Goal: Transaction & Acquisition: Purchase product/service

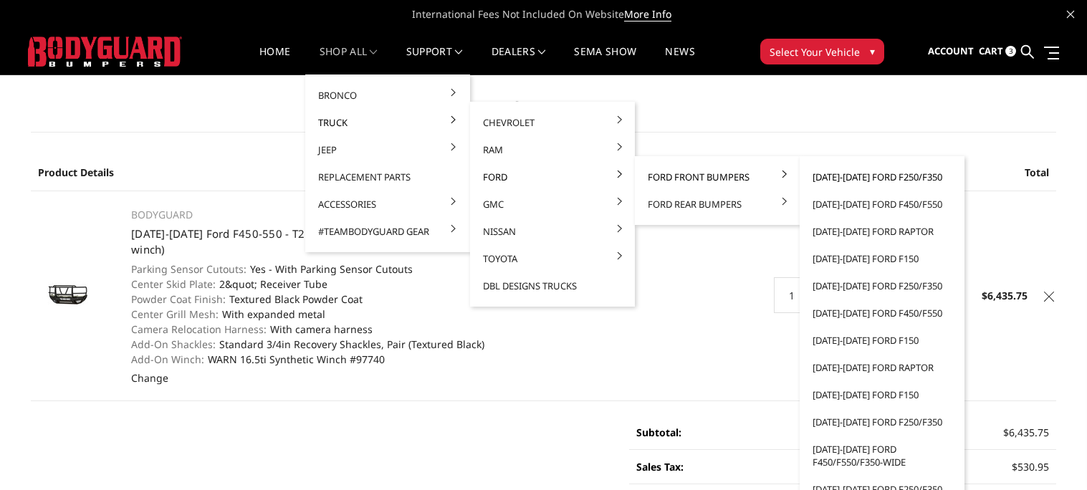
click at [830, 176] on link "[DATE]-[DATE] Ford F250/F350" at bounding box center [882, 176] width 153 height 27
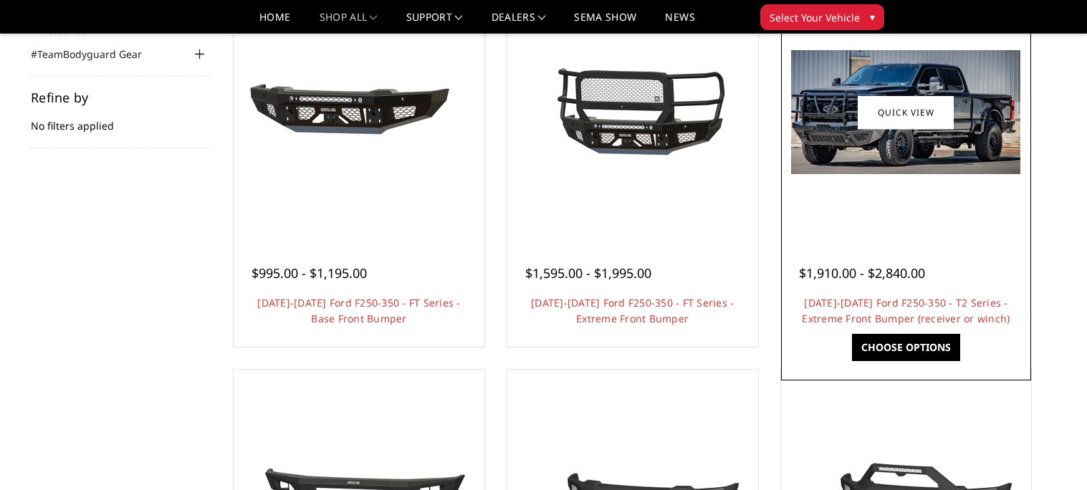
scroll to position [191, 0]
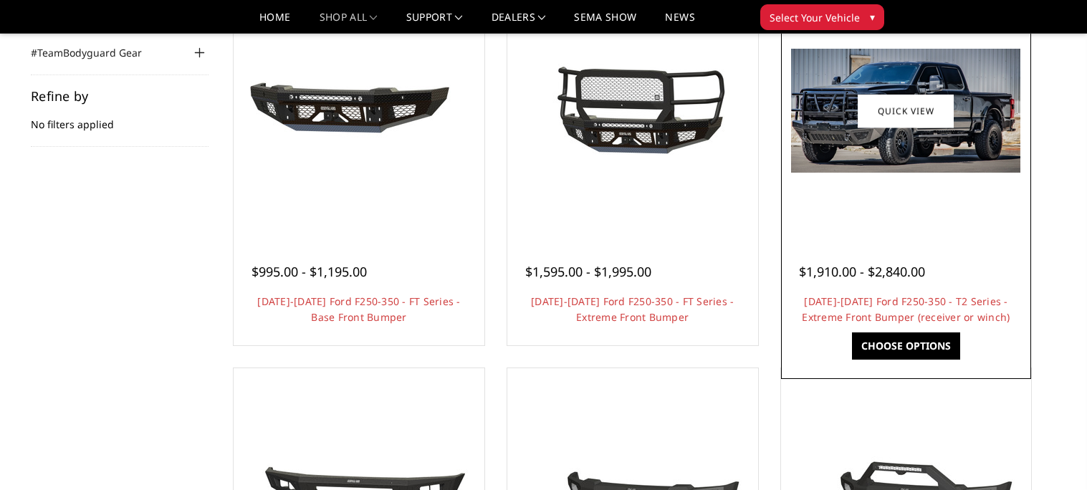
click at [887, 342] on link "Choose Options" at bounding box center [906, 346] width 108 height 27
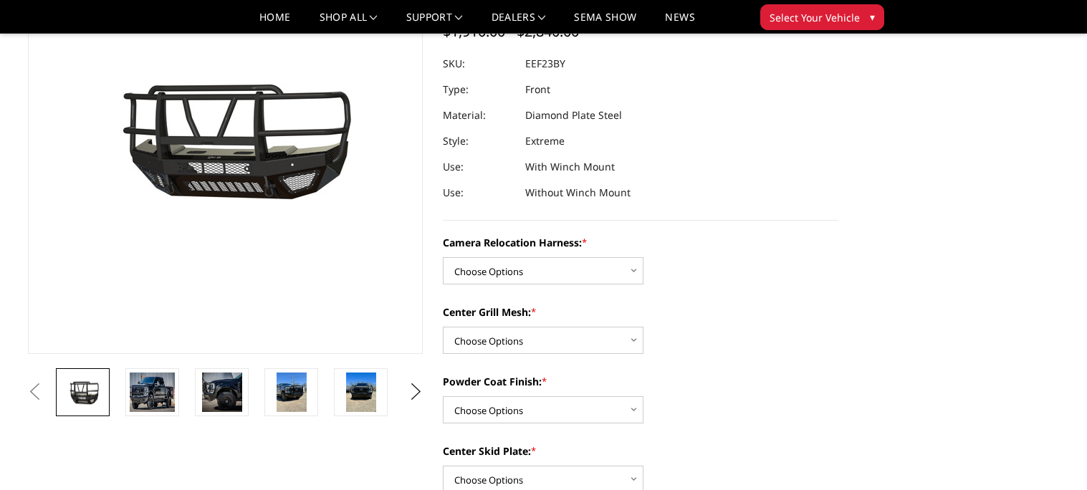
scroll to position [151, 0]
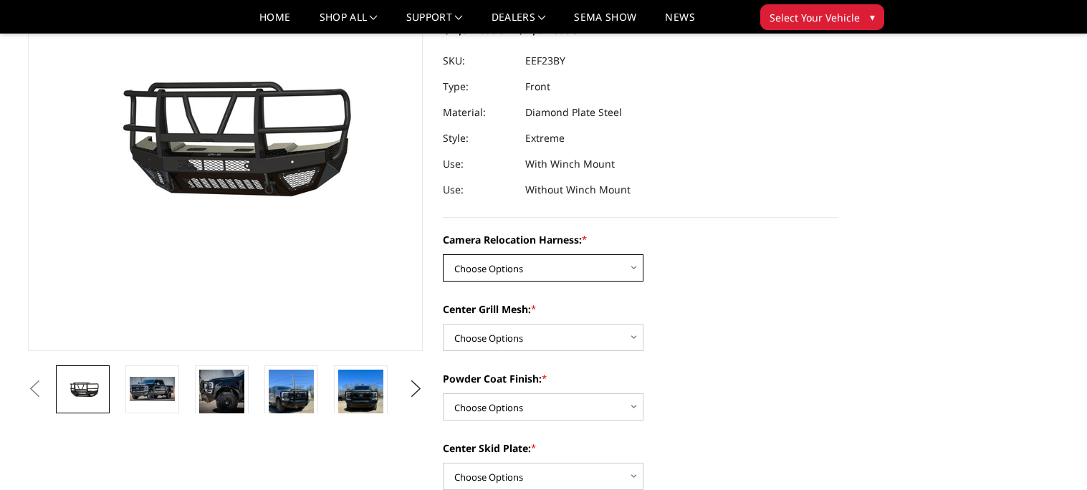
click at [524, 266] on select "Choose Options Without camera harness With camera harness" at bounding box center [543, 267] width 201 height 27
select select "3753"
click at [443, 254] on select "Choose Options Without camera harness With camera harness" at bounding box center [543, 267] width 201 height 27
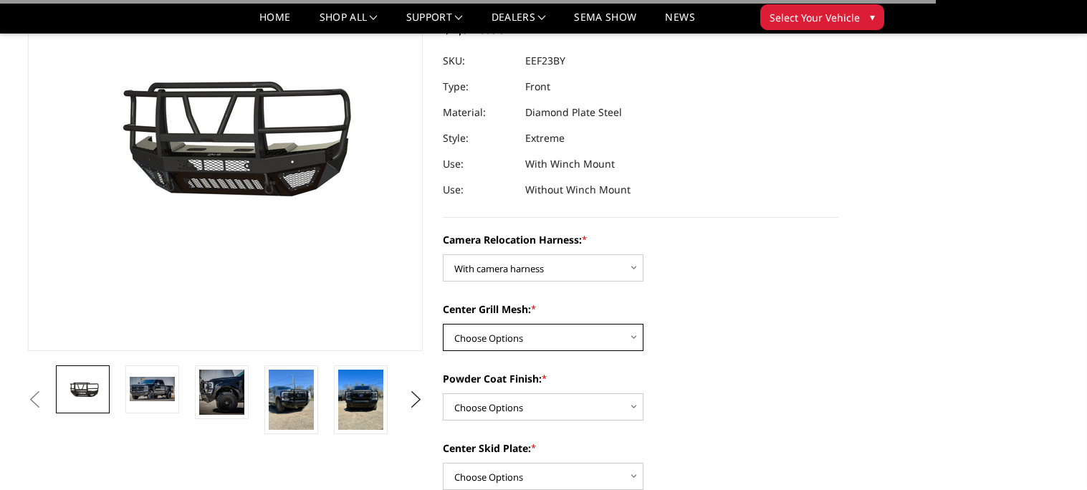
click at [530, 334] on select "Choose Options Without expanded metal With expanded metal" at bounding box center [543, 337] width 201 height 27
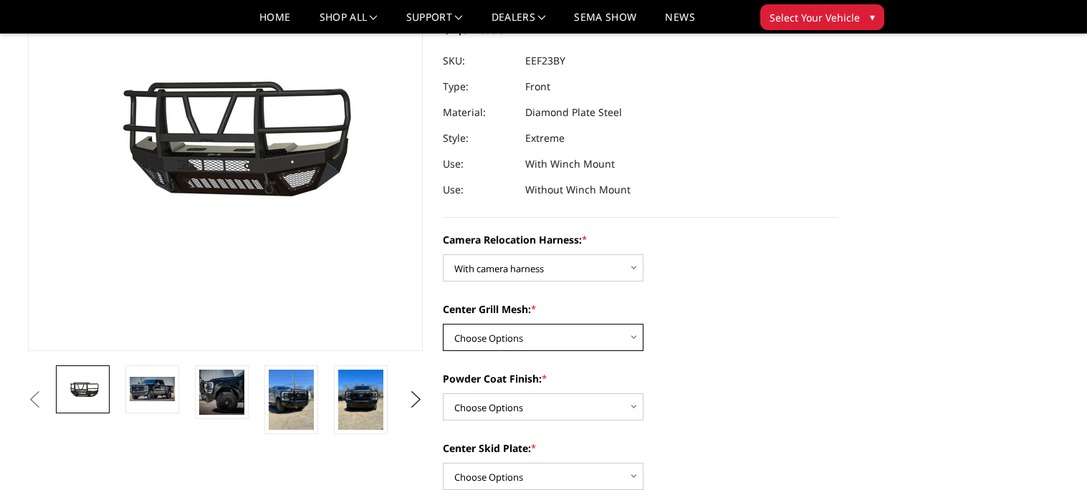
select select "3751"
click at [443, 324] on select "Choose Options Without expanded metal With expanded metal" at bounding box center [543, 337] width 201 height 27
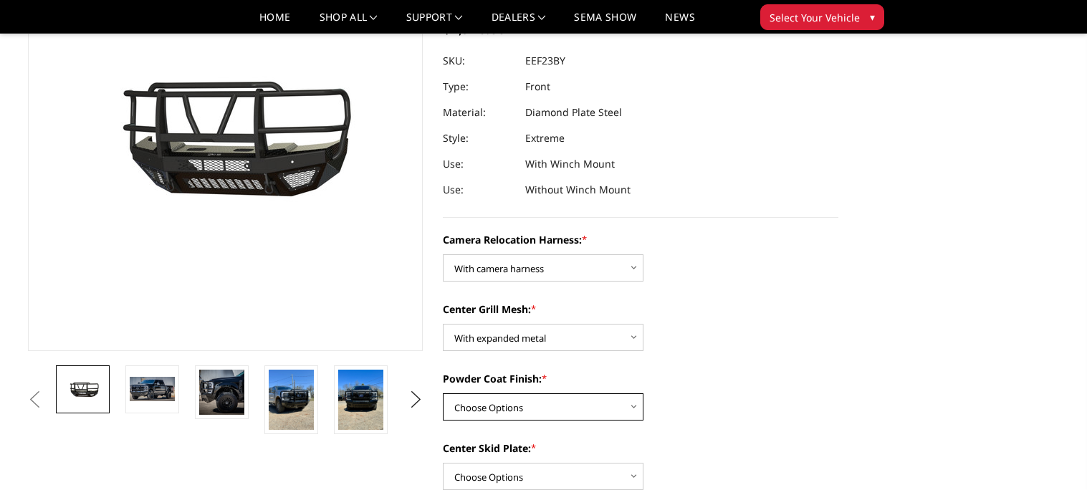
click at [555, 414] on select "Choose Options Textured Black Powder Coat Gloss Black Powder Coat Bare Metal" at bounding box center [543, 406] width 201 height 27
select select "3750"
click at [443, 393] on select "Choose Options Textured Black Powder Coat Gloss Black Powder Coat Bare Metal" at bounding box center [543, 406] width 201 height 27
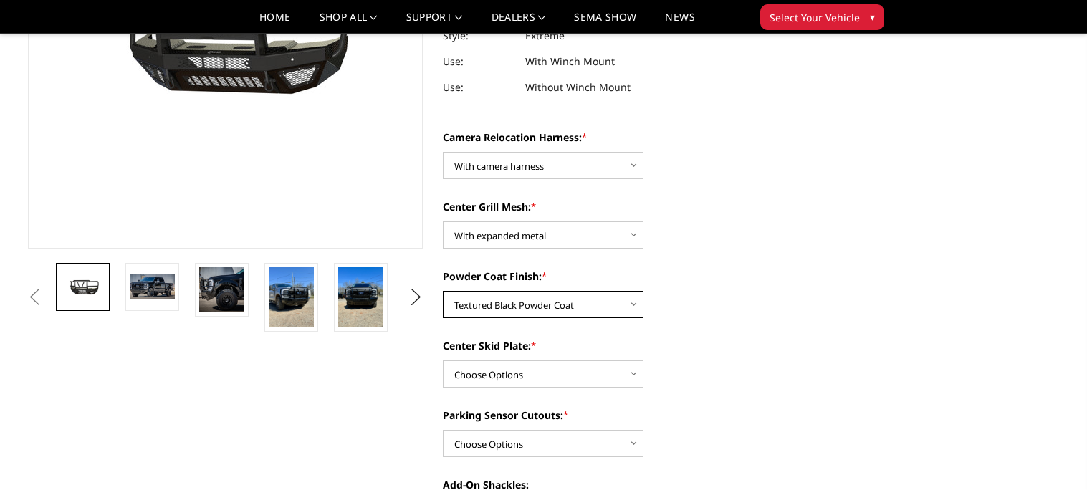
scroll to position [257, 0]
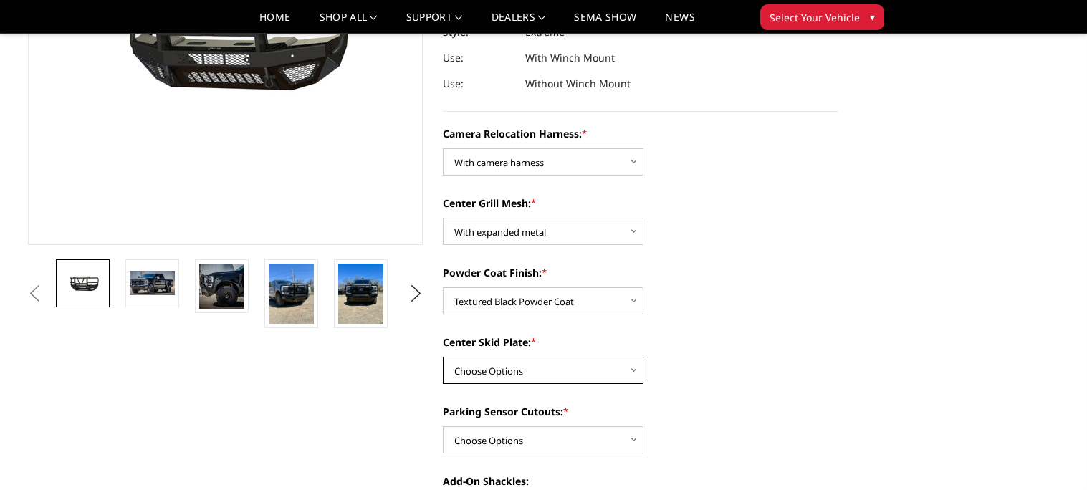
click at [490, 366] on select "Choose Options Winch Mount Skid Plate Standard Skid Plate (included) 2" Receive…" at bounding box center [543, 370] width 201 height 27
select select "3747"
click at [443, 357] on select "Choose Options Winch Mount Skid Plate Standard Skid Plate (included) 2" Receive…" at bounding box center [543, 370] width 201 height 27
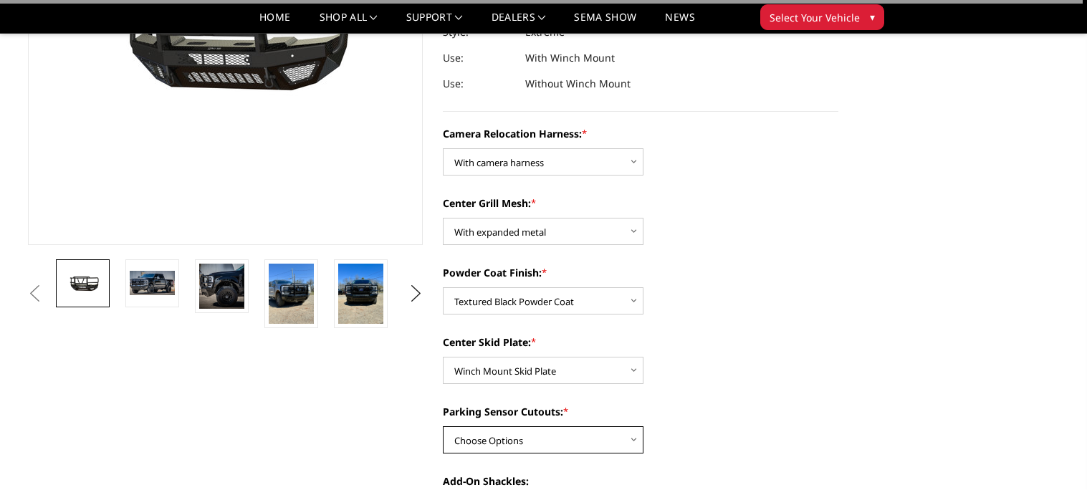
click at [504, 431] on select "Choose Options Yes - With Parking Sensor Cutouts" at bounding box center [543, 439] width 201 height 27
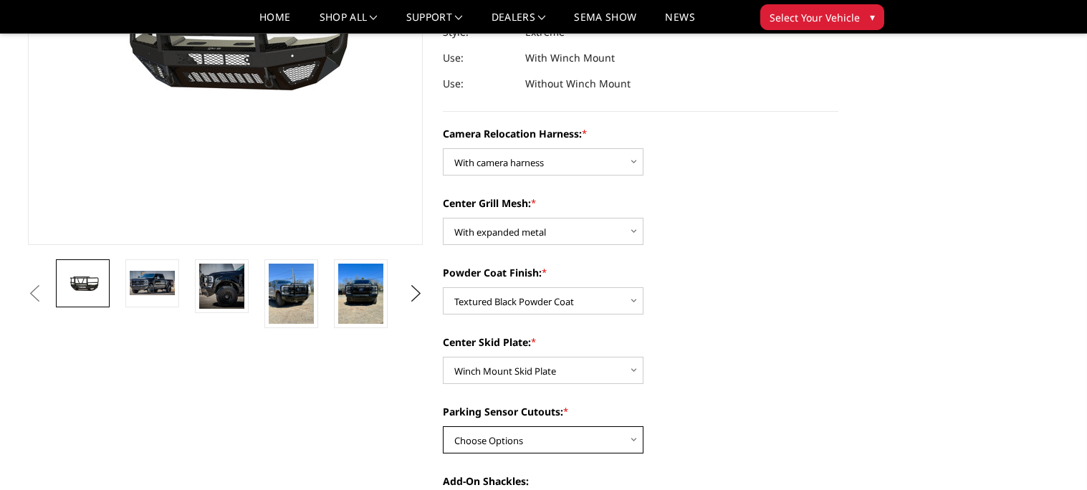
select select "3744"
click at [443, 426] on select "Choose Options Yes - With Parking Sensor Cutouts" at bounding box center [543, 439] width 201 height 27
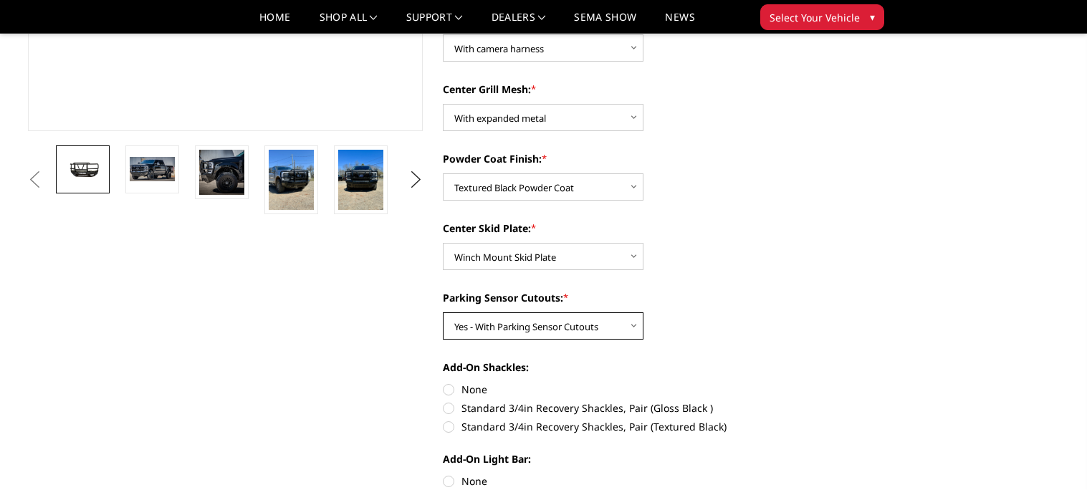
scroll to position [378, 0]
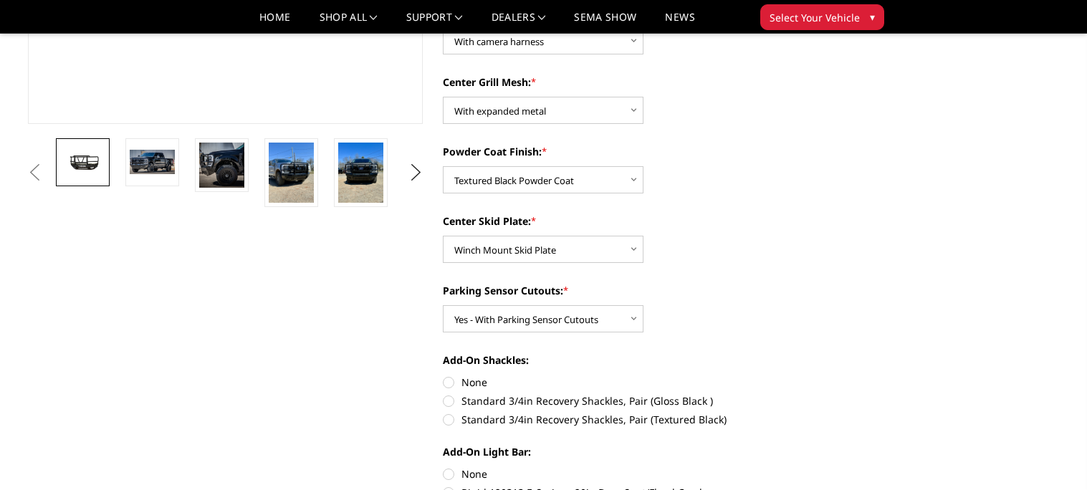
click at [481, 421] on label "Standard 3/4in Recovery Shackles, Pair (Textured Black)" at bounding box center [641, 419] width 396 height 15
click at [839, 394] on input "Standard 3/4in Recovery Shackles, Pair (Textured Black)" at bounding box center [839, 393] width 1 height 1
radio input "true"
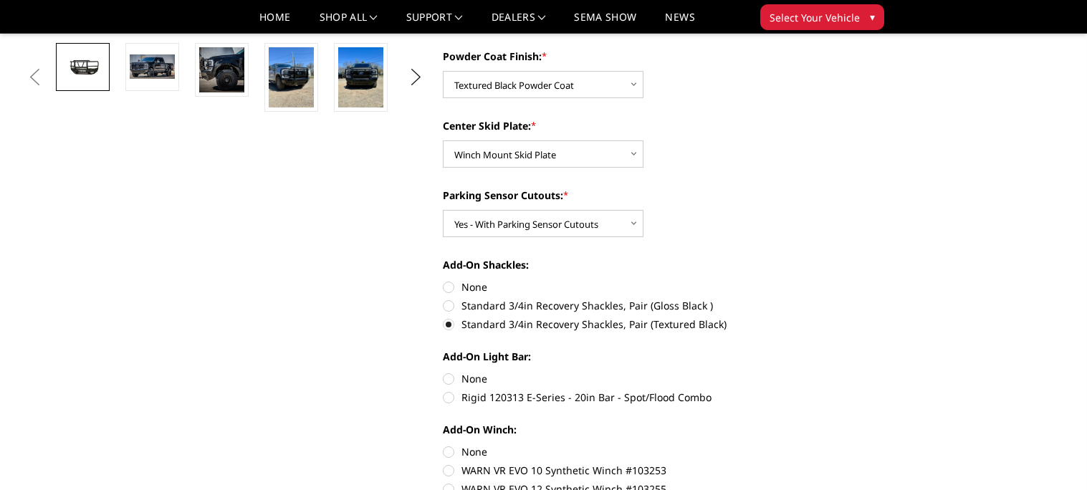
scroll to position [474, 0]
click at [462, 383] on label "None" at bounding box center [641, 378] width 396 height 15
click at [444, 371] on input "None" at bounding box center [443, 371] width 1 height 1
radio input "true"
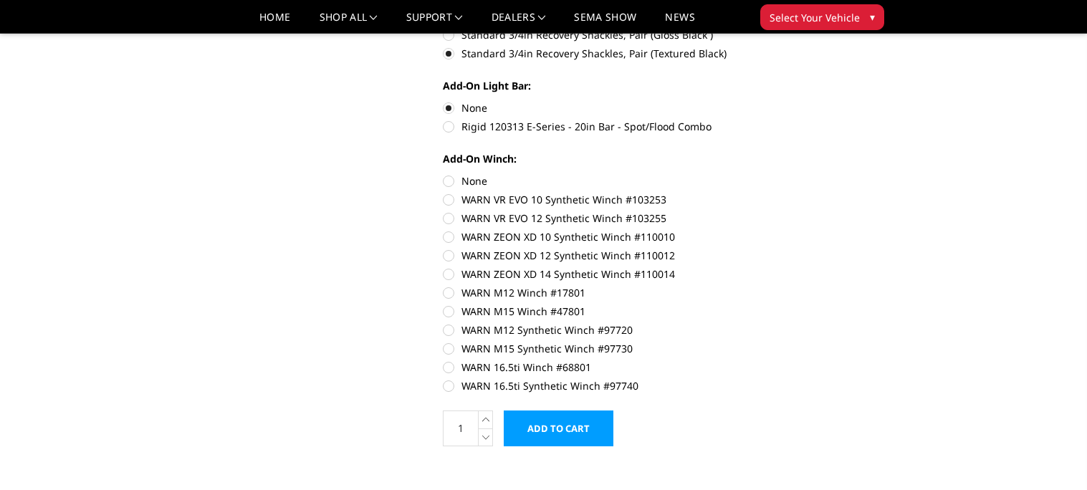
scroll to position [745, 0]
click at [462, 383] on label "WARN 16.5ti Synthetic Winch #97740" at bounding box center [641, 385] width 396 height 15
click at [839, 360] on input "WARN 16.5ti Synthetic Winch #97740" at bounding box center [839, 359] width 1 height 1
radio input "true"
click at [588, 424] on input "Add to Cart" at bounding box center [559, 428] width 110 height 36
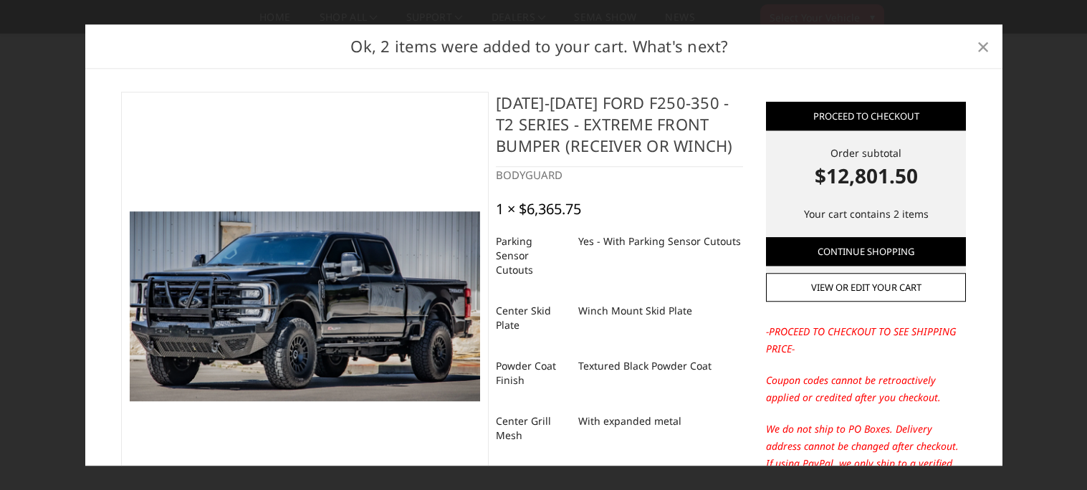
click at [981, 44] on span "×" at bounding box center [983, 46] width 13 height 31
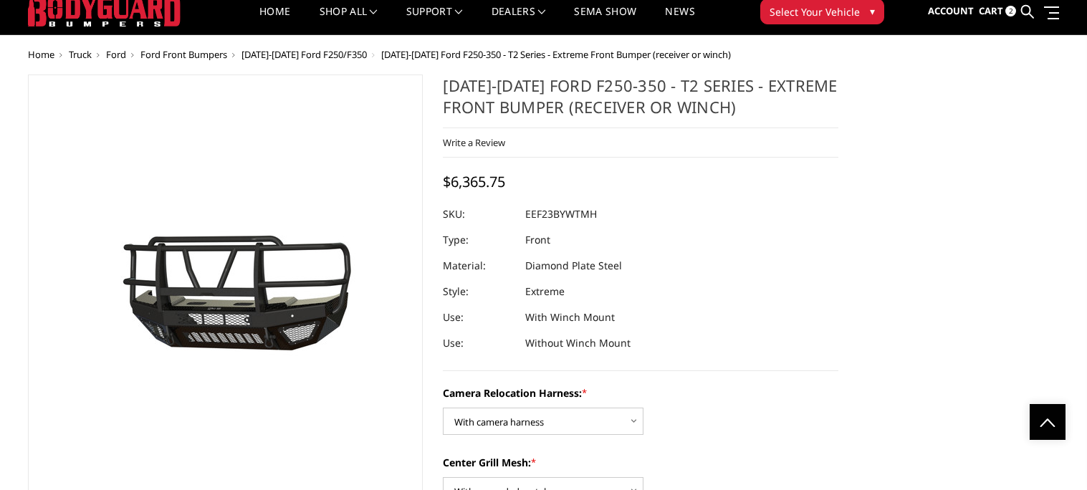
scroll to position [0, 0]
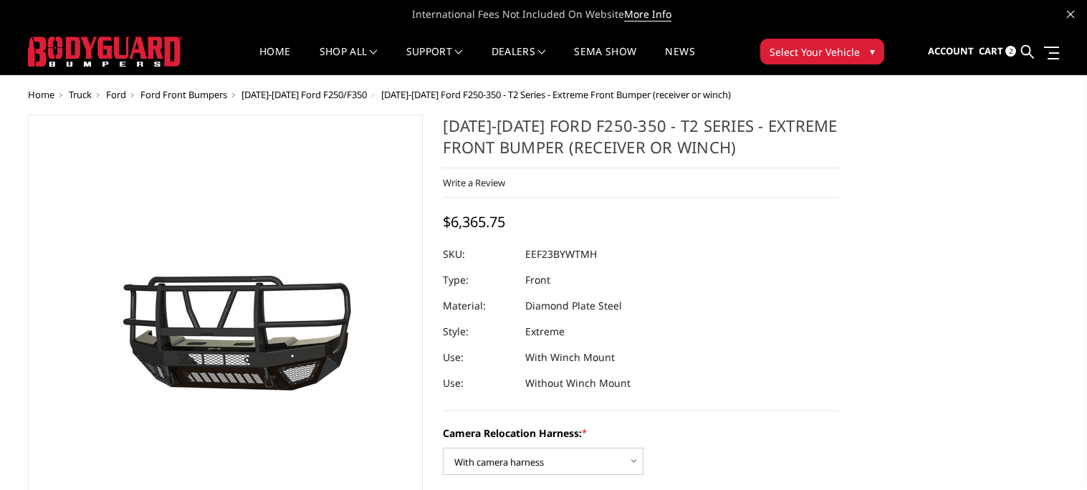
click at [999, 45] on span "Cart" at bounding box center [991, 50] width 24 height 13
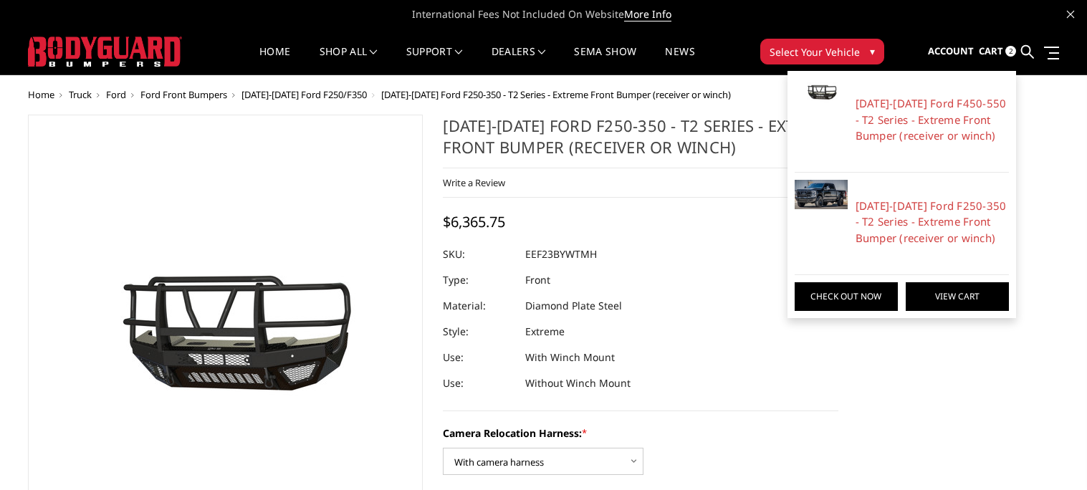
click at [956, 305] on link "View Cart" at bounding box center [957, 296] width 103 height 29
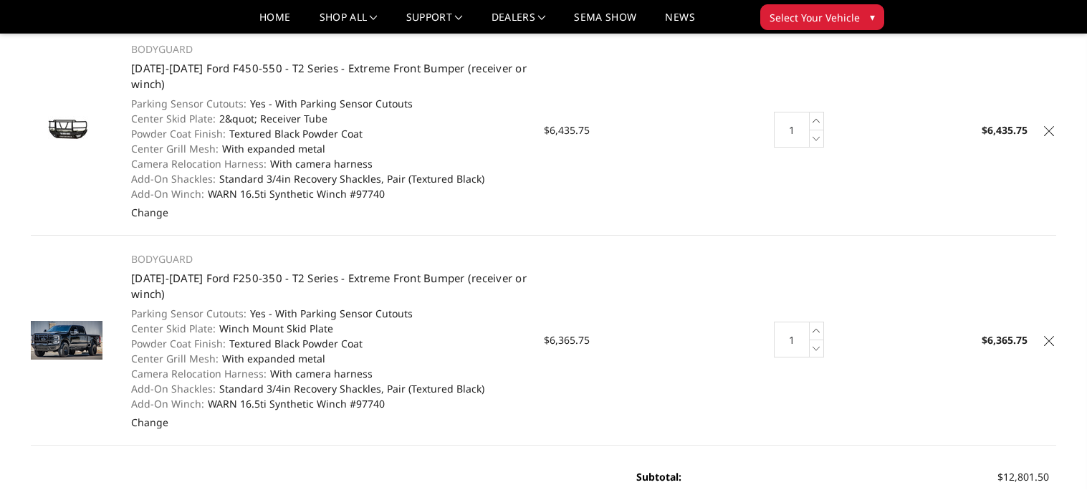
scroll to position [143, 0]
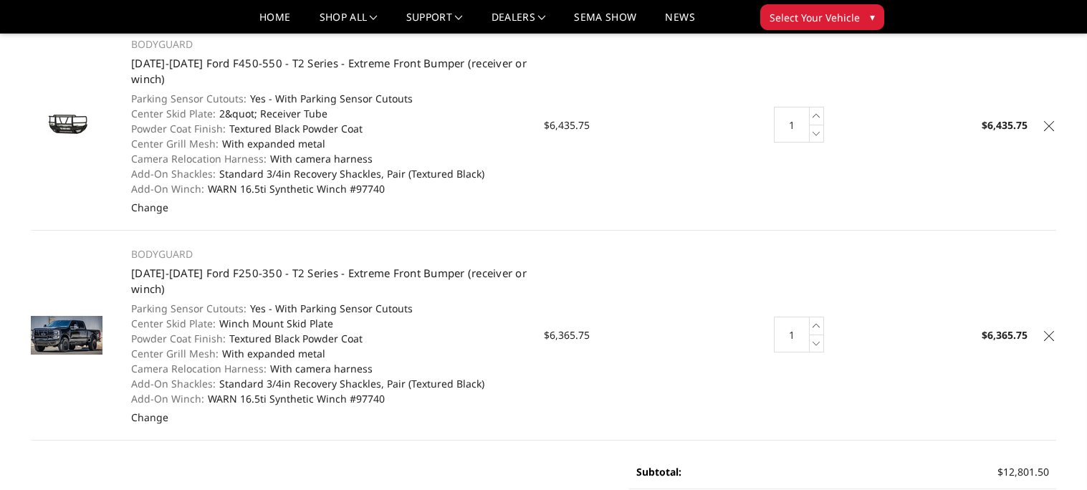
click at [797, 333] on input "1" at bounding box center [792, 335] width 36 height 36
type input "5"
click at [563, 457] on main "Your Cart (2 items) Product Details Price Quantity Total BODYGUARD 2023-2025 Fo…" at bounding box center [543, 348] width 1047 height 887
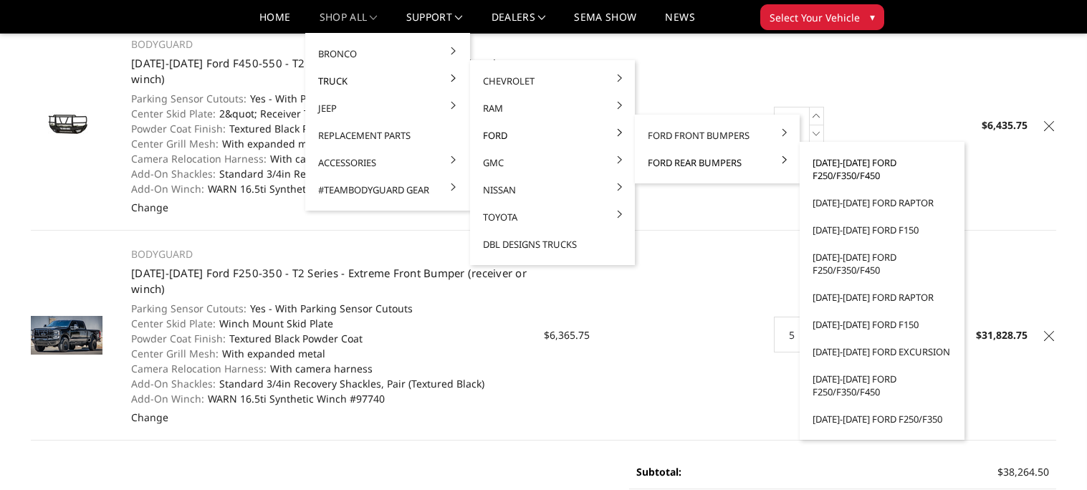
click at [833, 166] on link "[DATE]-[DATE] Ford F250/F350/F450" at bounding box center [882, 169] width 153 height 40
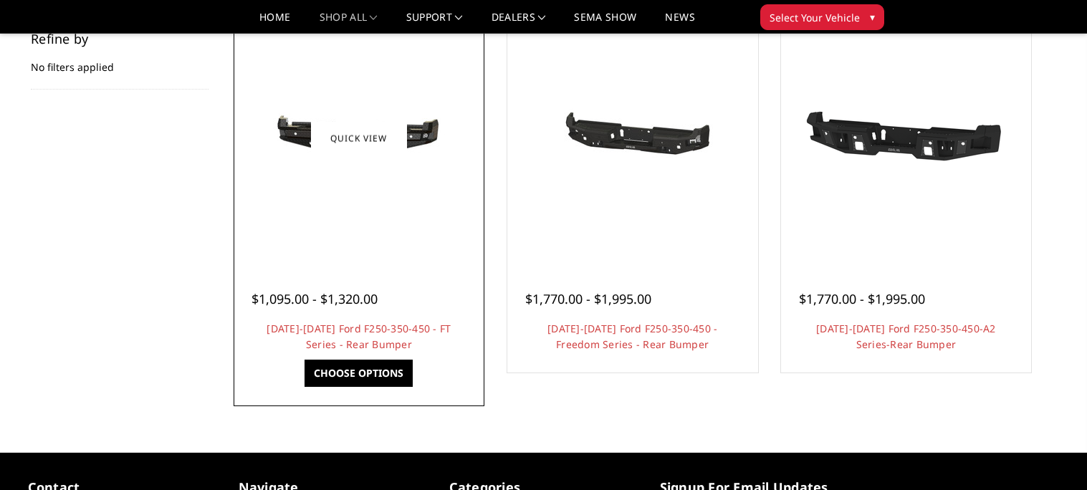
scroll to position [251, 0]
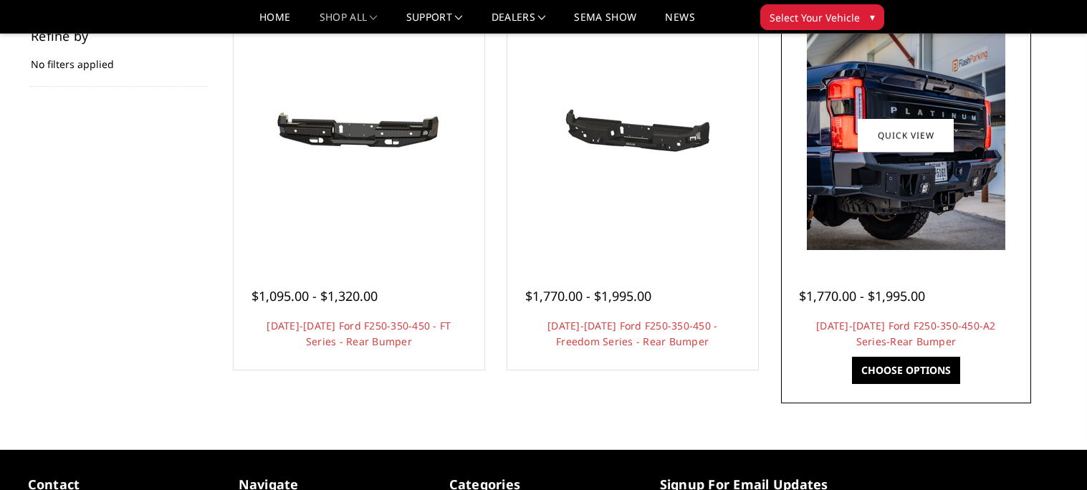
click at [912, 361] on link "Choose Options" at bounding box center [906, 370] width 108 height 27
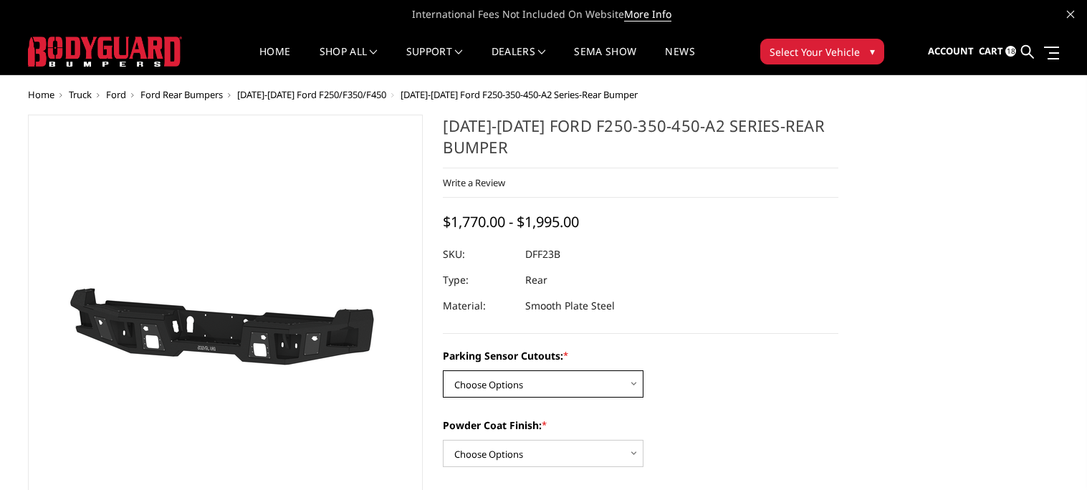
click at [563, 371] on select "Choose Options Yes-With Parking Sensor Cutouts No-Without Parking Sensor Cutouts" at bounding box center [543, 384] width 201 height 27
select select "2436"
click at [443, 371] on select "Choose Options Yes-With Parking Sensor Cutouts No-Without Parking Sensor Cutouts" at bounding box center [543, 384] width 201 height 27
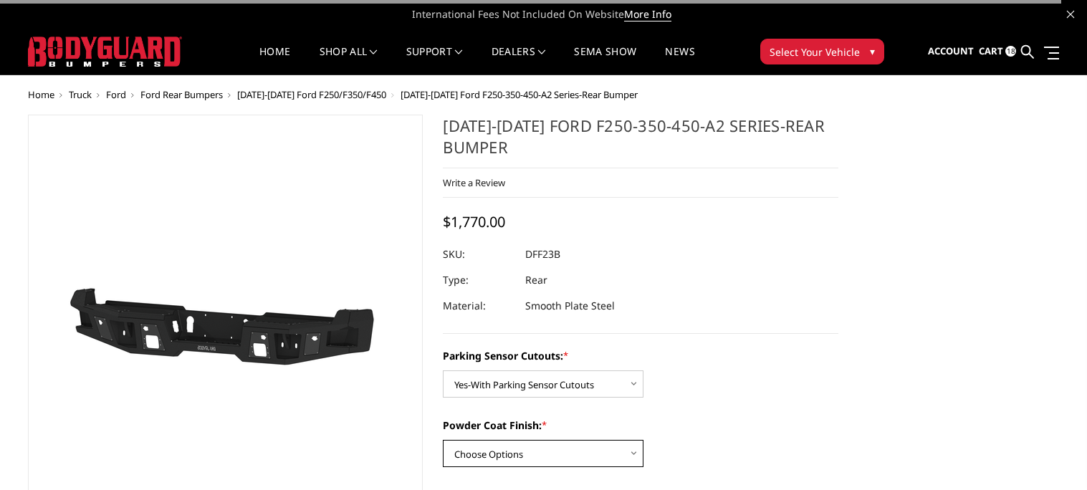
click at [534, 444] on select "Choose Options Bare Metal Textured Black Powder Coat" at bounding box center [543, 453] width 201 height 27
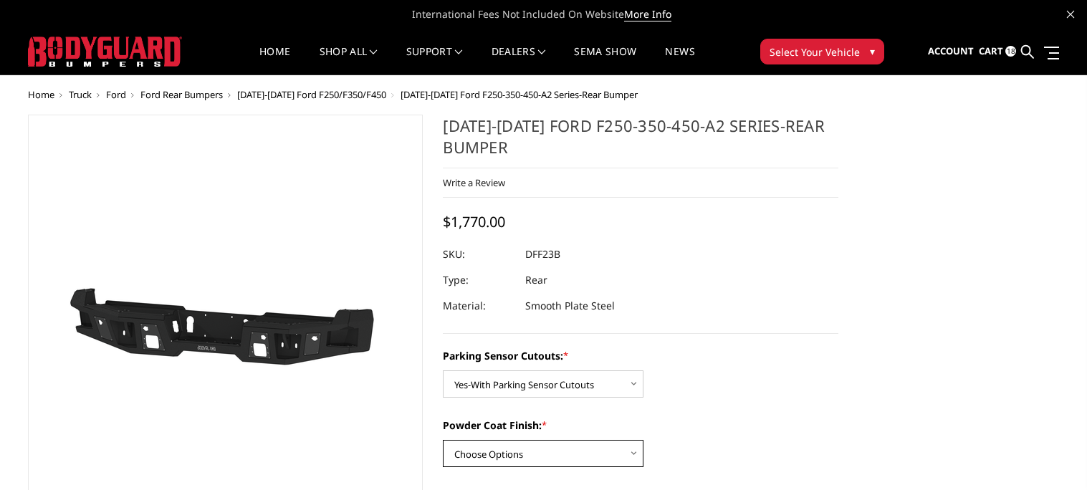
select select "2439"
click at [443, 440] on select "Choose Options Bare Metal Textured Black Powder Coat" at bounding box center [543, 453] width 201 height 27
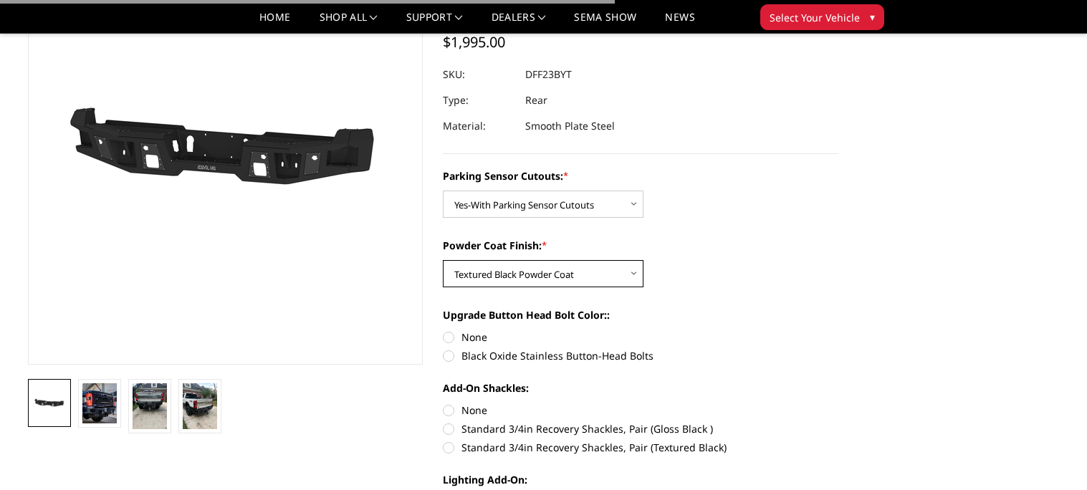
scroll to position [139, 0]
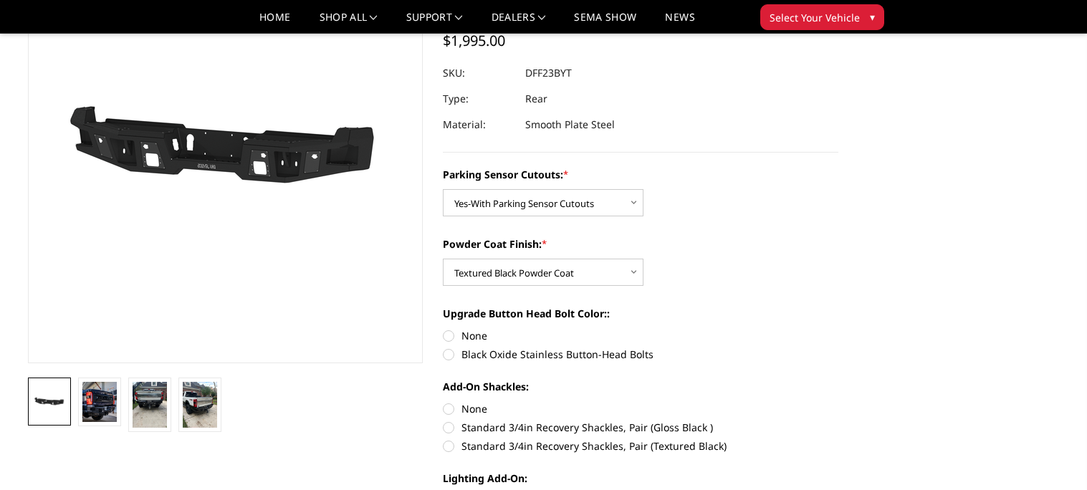
click at [467, 335] on label "None" at bounding box center [641, 335] width 396 height 15
click at [444, 329] on input "None" at bounding box center [443, 328] width 1 height 1
radio input "true"
click at [97, 401] on img at bounding box center [99, 402] width 34 height 40
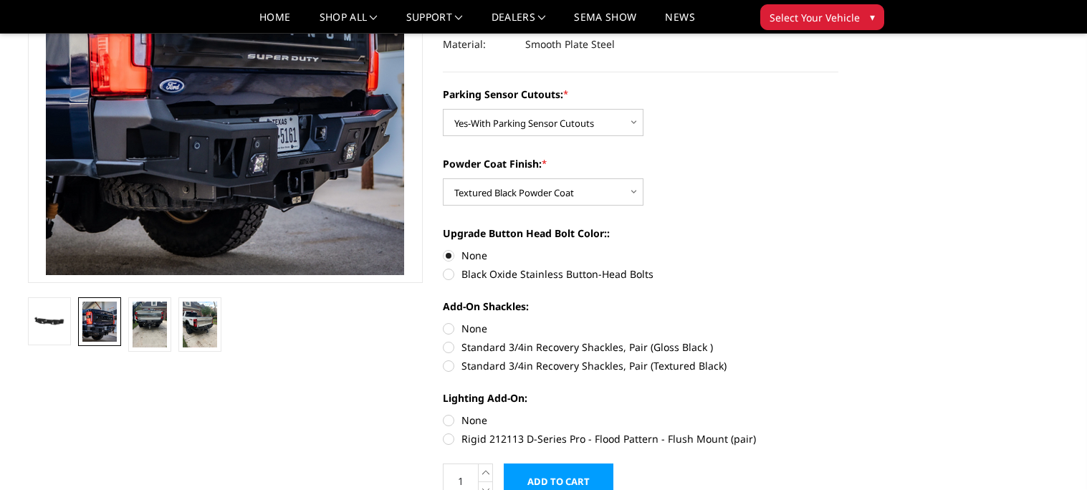
scroll to position [224, 0]
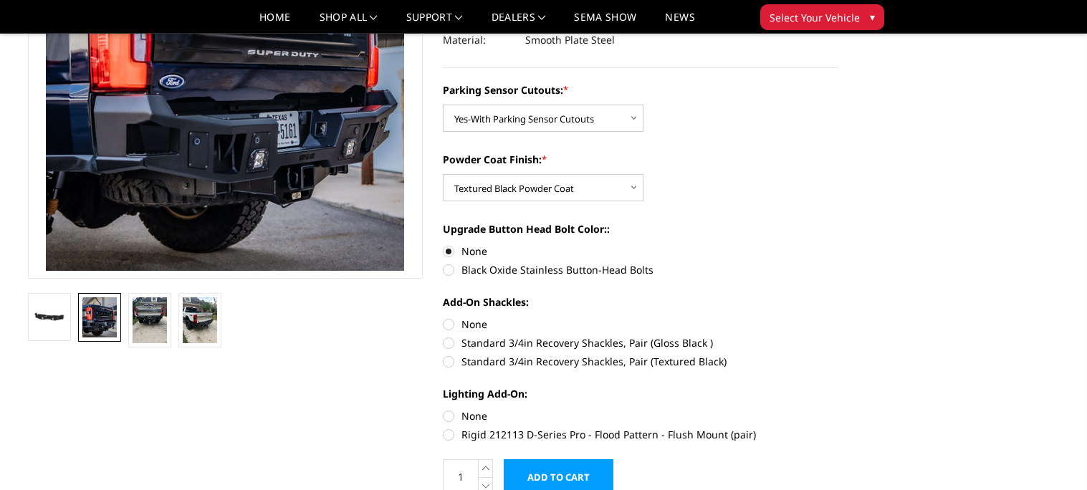
click at [472, 270] on label "Black Oxide Stainless Button-Head Bolts" at bounding box center [641, 269] width 396 height 15
click at [839, 244] on input "Black Oxide Stainless Button-Head Bolts" at bounding box center [839, 244] width 1 height 1
radio input "true"
click at [508, 359] on label "Standard 3/4in Recovery Shackles, Pair (Textured Black)" at bounding box center [641, 361] width 396 height 15
click at [839, 336] on input "Standard 3/4in Recovery Shackles, Pair (Textured Black)" at bounding box center [839, 335] width 1 height 1
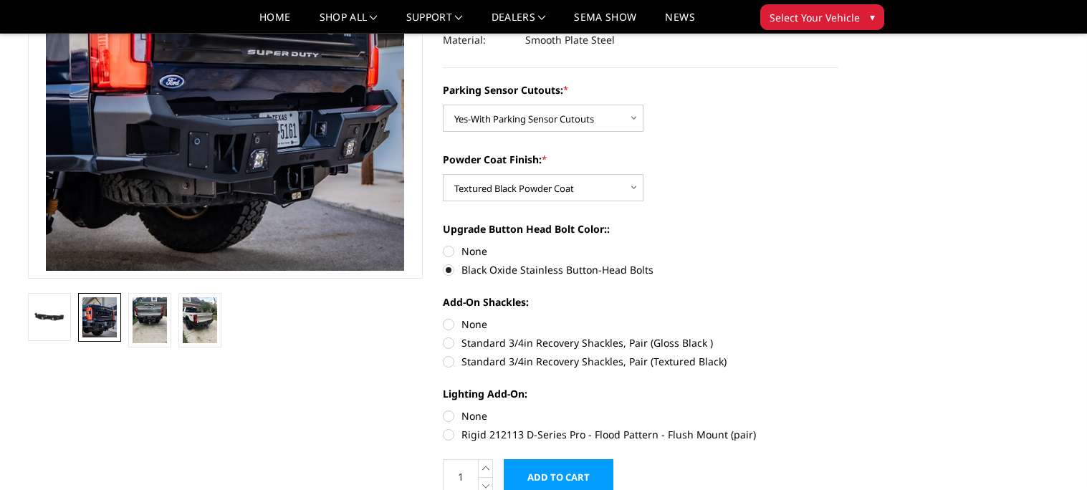
radio input "true"
click at [469, 419] on label "None" at bounding box center [641, 416] width 396 height 15
click at [444, 409] on input "None" at bounding box center [443, 409] width 1 height 1
radio input "true"
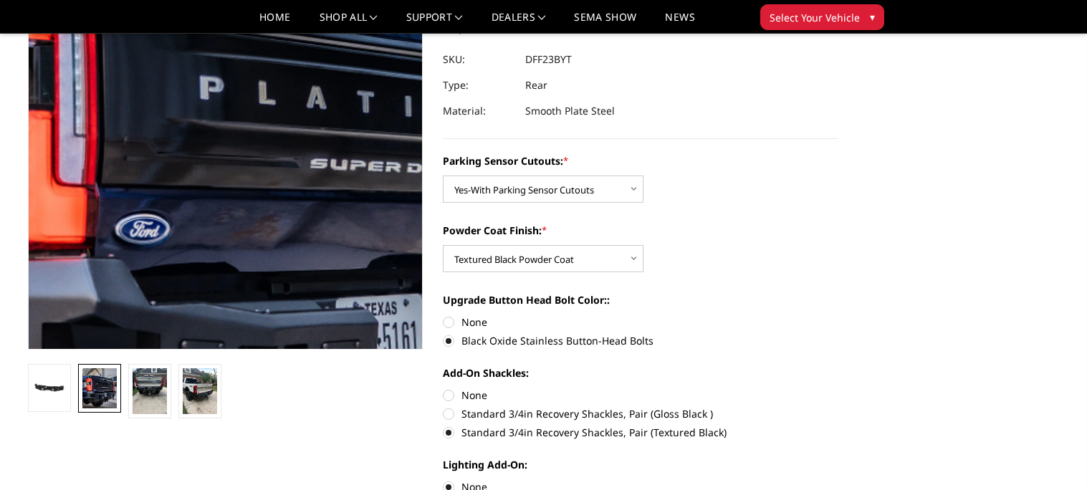
scroll to position [0, 0]
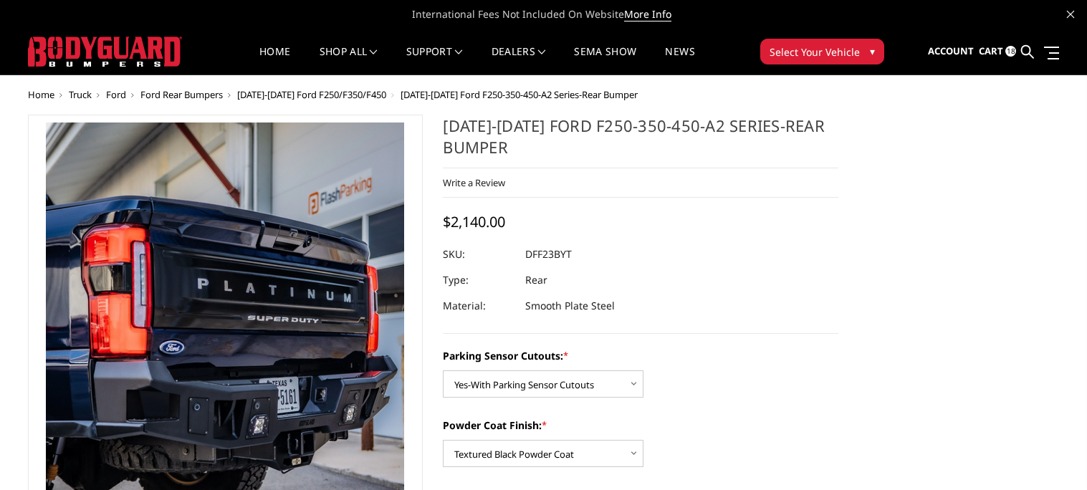
click at [316, 91] on span "[DATE]-[DATE] Ford F250/F350/F450" at bounding box center [311, 94] width 149 height 13
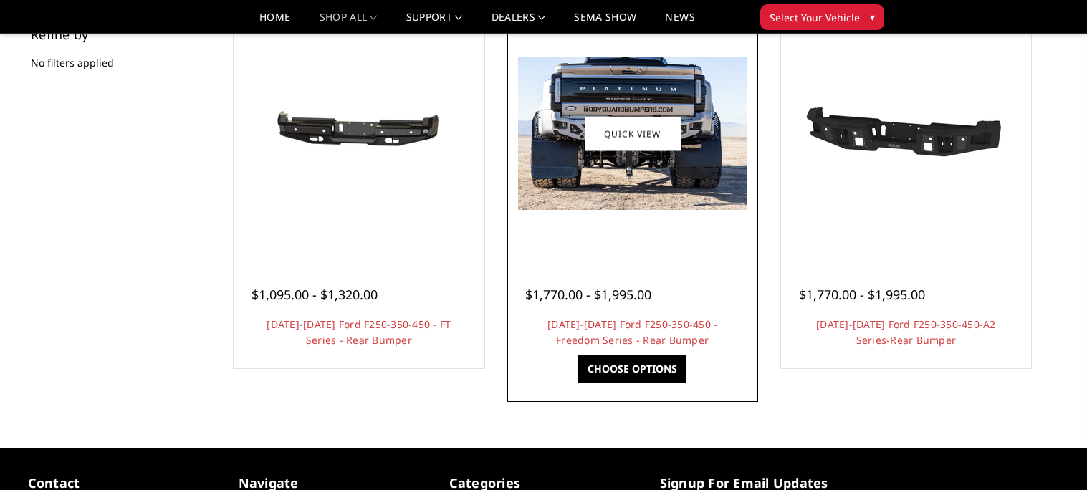
click at [643, 360] on link "Choose Options" at bounding box center [632, 368] width 108 height 27
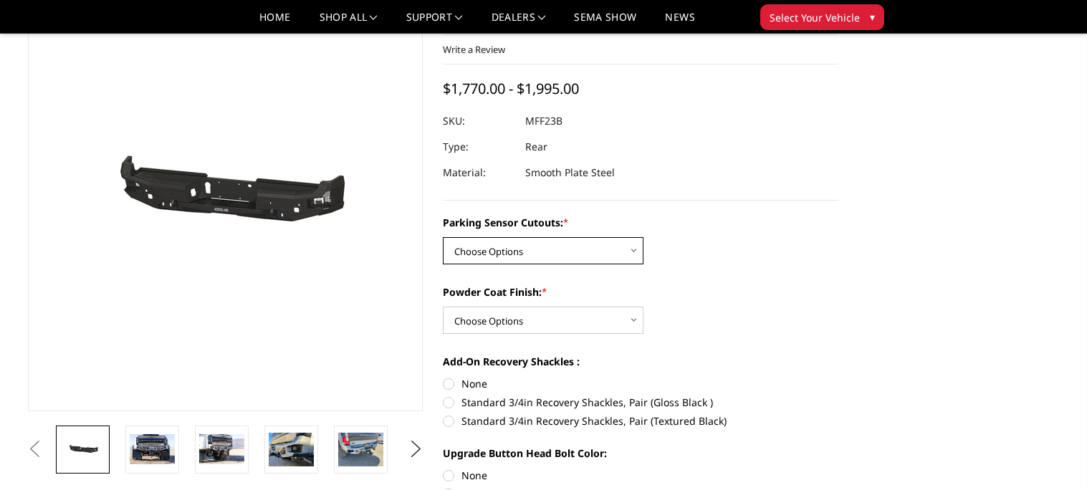
click at [505, 244] on select "Choose Options No - Without Parking Sensor Cutouts Yes - With Parking Sensor Cu…" at bounding box center [543, 250] width 201 height 27
select select "2559"
click at [443, 237] on select "Choose Options No - Without Parking Sensor Cutouts Yes - With Parking Sensor Cu…" at bounding box center [543, 250] width 201 height 27
click at [512, 312] on select "Choose Options Bare Metal Textured Black Powder Coat" at bounding box center [543, 320] width 201 height 27
select select "2561"
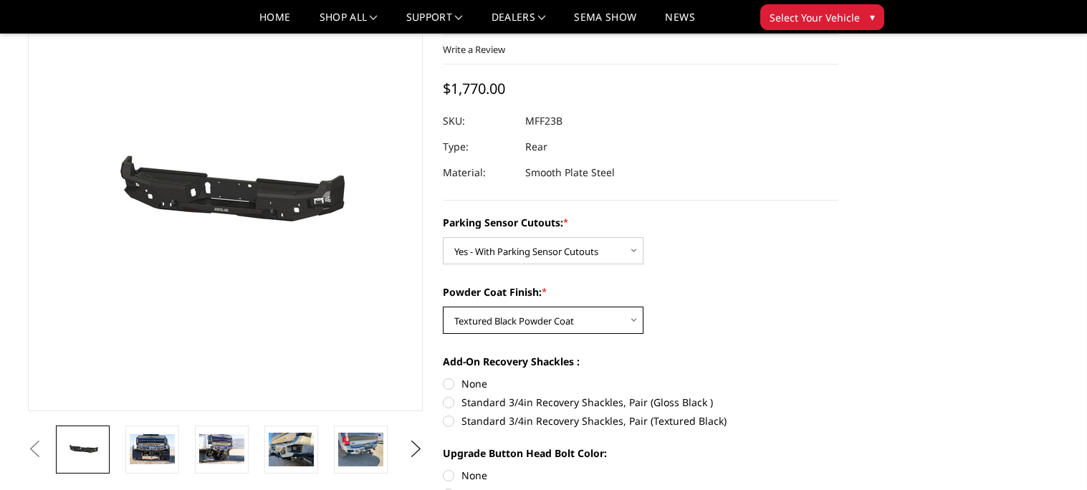
click at [443, 307] on select "Choose Options Bare Metal Textured Black Powder Coat" at bounding box center [543, 320] width 201 height 27
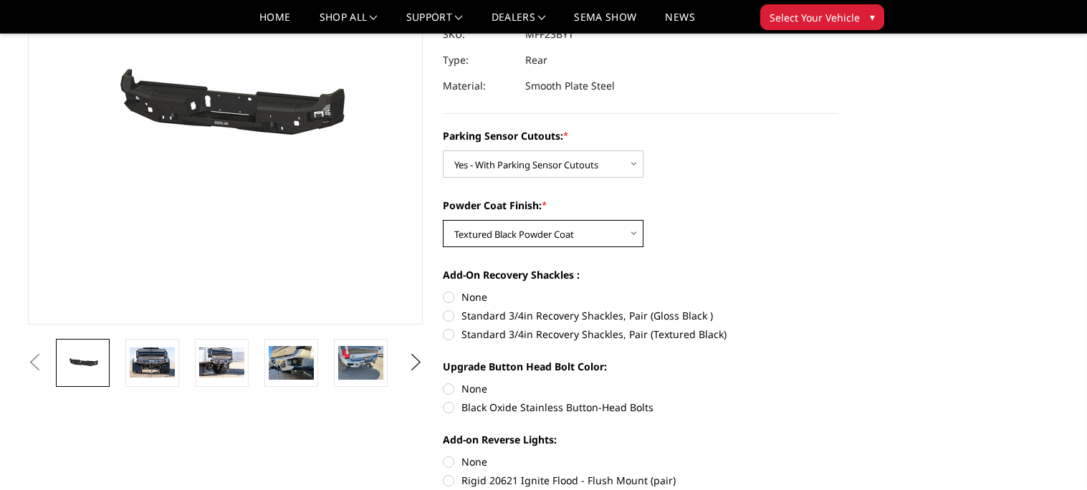
scroll to position [182, 0]
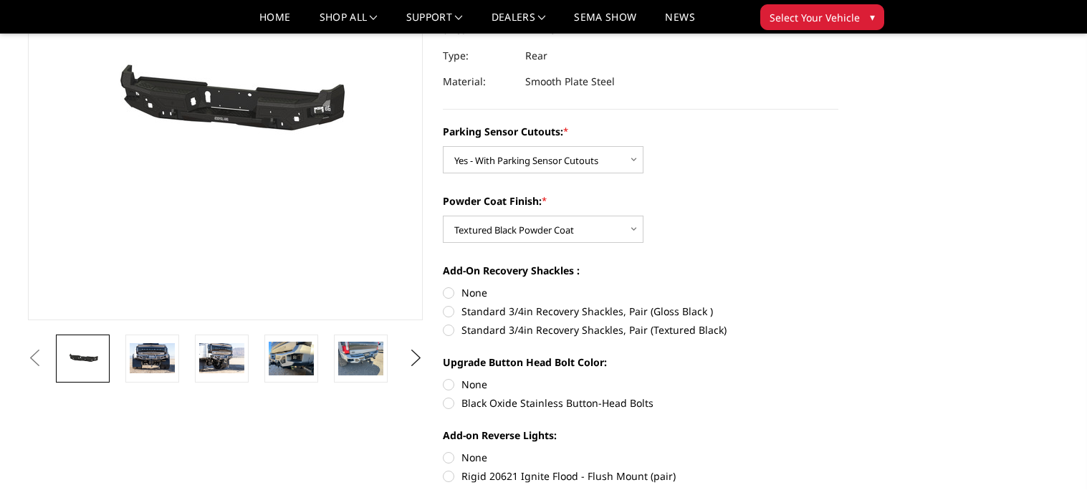
click at [510, 330] on label "Standard 3/4in Recovery Shackles, Pair (Textured Black)" at bounding box center [641, 330] width 396 height 15
click at [839, 305] on input "Standard 3/4in Recovery Shackles, Pair (Textured Black)" at bounding box center [839, 304] width 1 height 1
radio input "true"
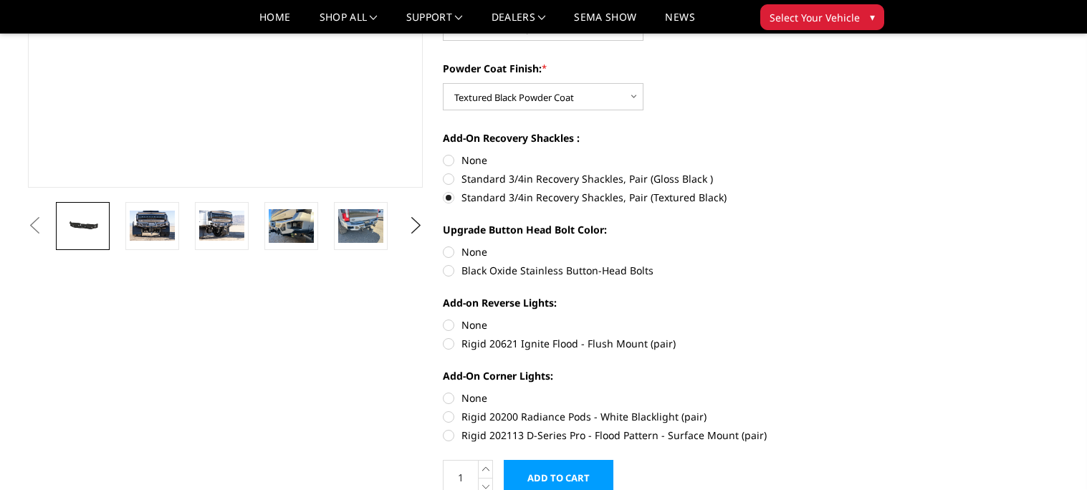
scroll to position [316, 0]
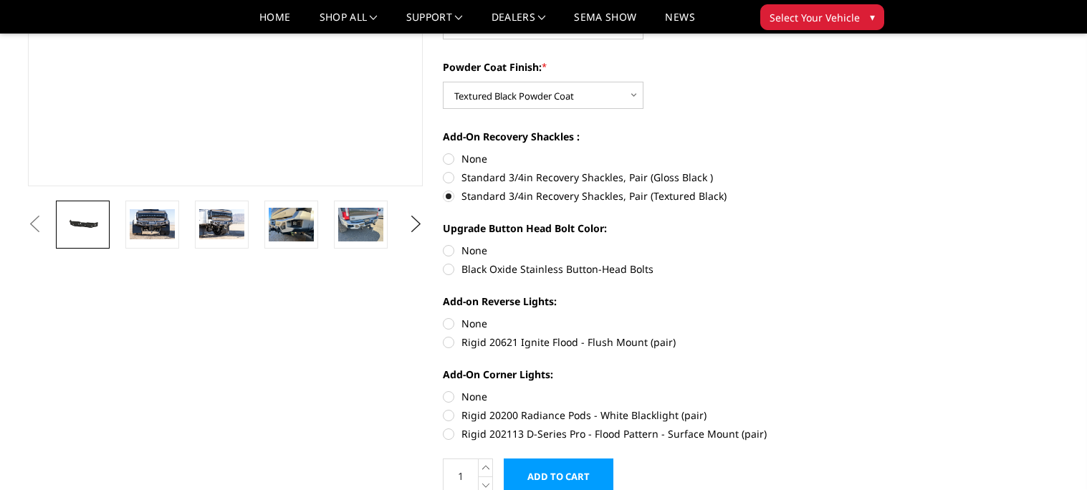
click at [492, 270] on label "Black Oxide Stainless Button-Head Bolts" at bounding box center [641, 269] width 396 height 15
click at [839, 244] on input "Black Oxide Stainless Button-Head Bolts" at bounding box center [839, 243] width 1 height 1
radio input "true"
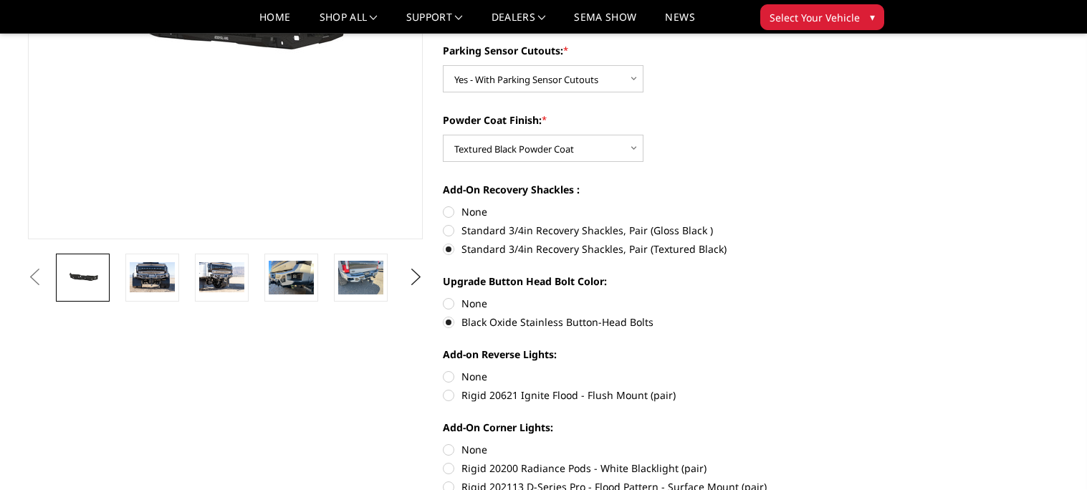
scroll to position [267, 0]
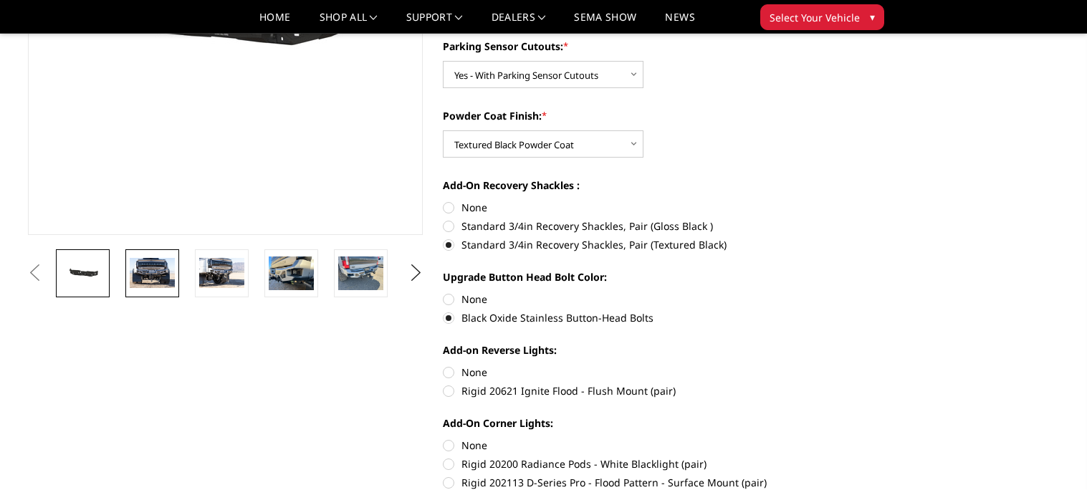
click at [153, 272] on img at bounding box center [152, 273] width 45 height 30
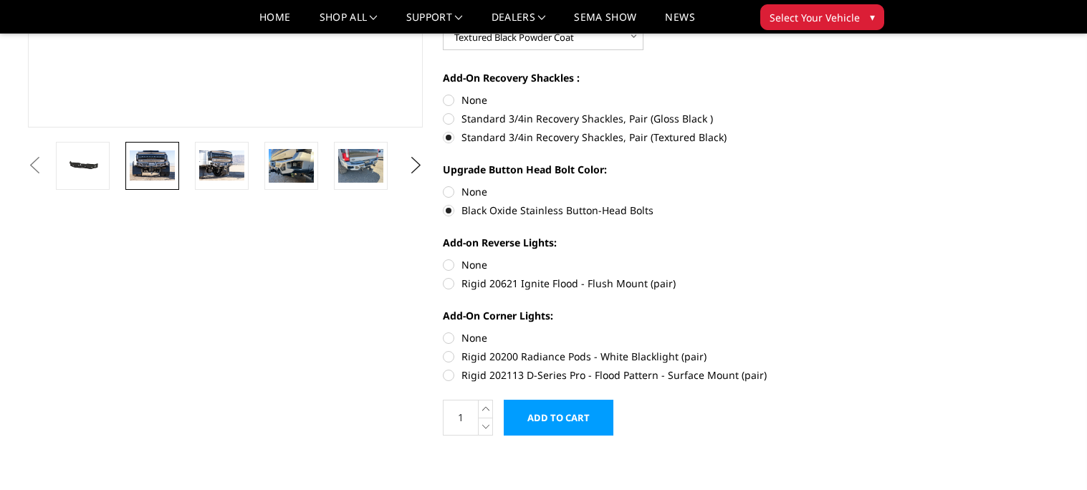
scroll to position [376, 0]
click at [448, 266] on label "None" at bounding box center [641, 264] width 396 height 15
click at [444, 257] on input "None" at bounding box center [443, 257] width 1 height 1
radio input "true"
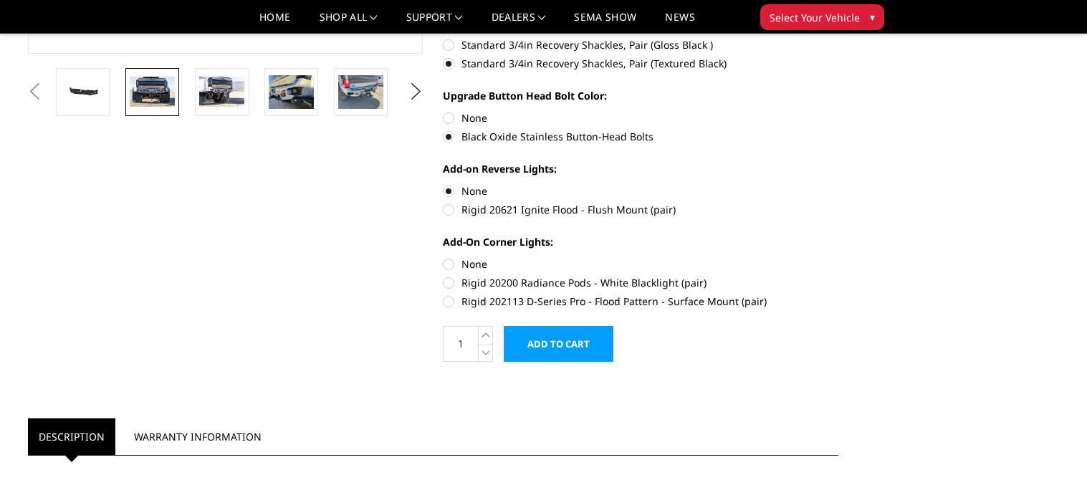
scroll to position [451, 0]
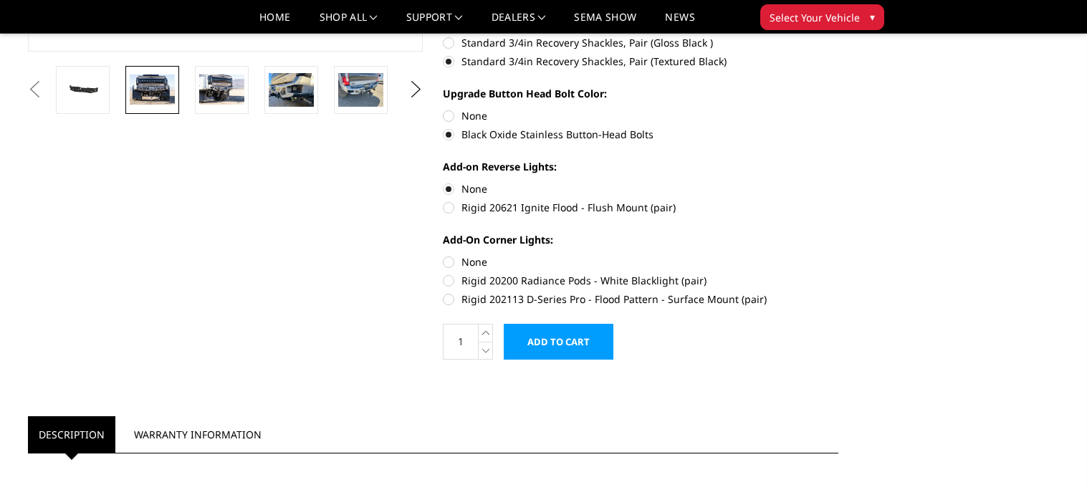
click at [451, 262] on label "None" at bounding box center [641, 261] width 396 height 15
click at [444, 255] on input "None" at bounding box center [443, 254] width 1 height 1
radio input "true"
click at [558, 338] on input "Add to Cart" at bounding box center [559, 342] width 110 height 36
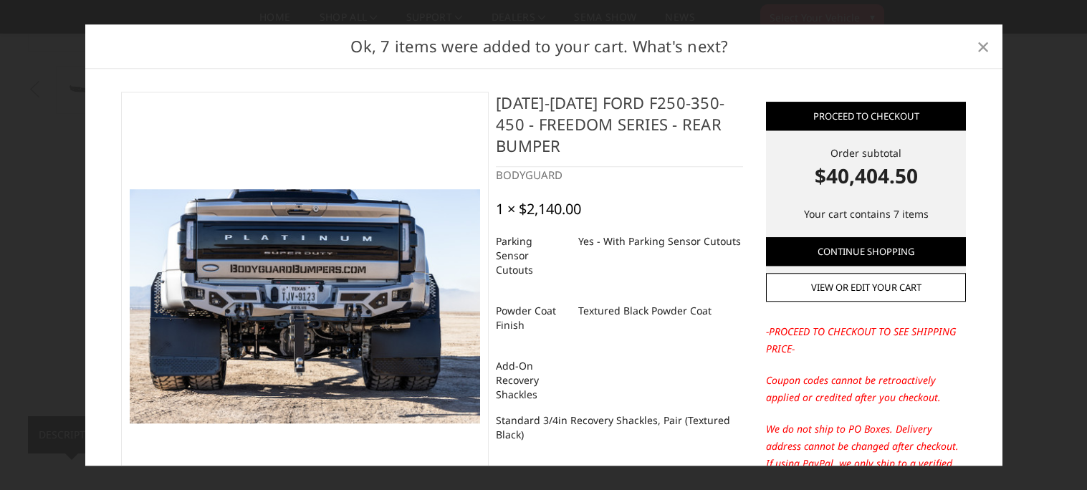
click at [977, 50] on span "×" at bounding box center [983, 46] width 13 height 31
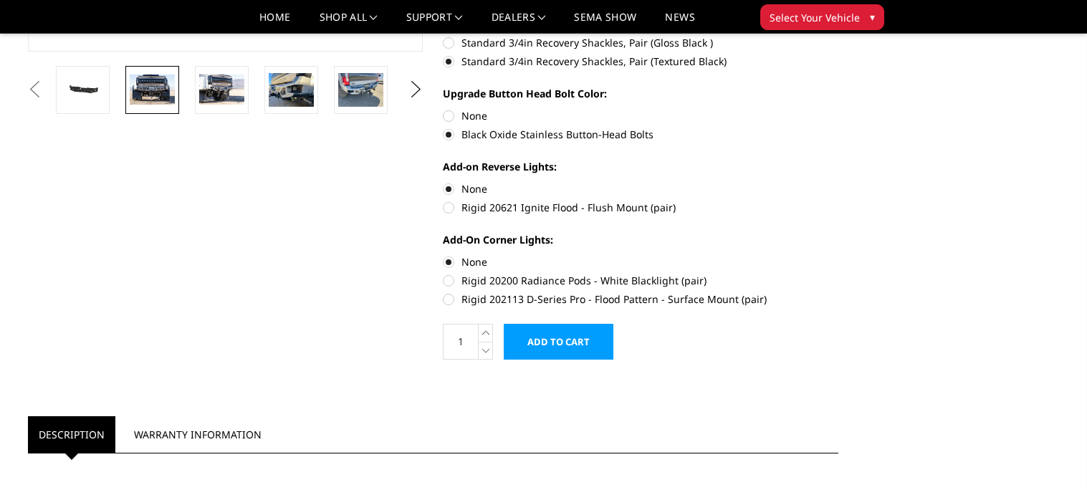
scroll to position [0, 0]
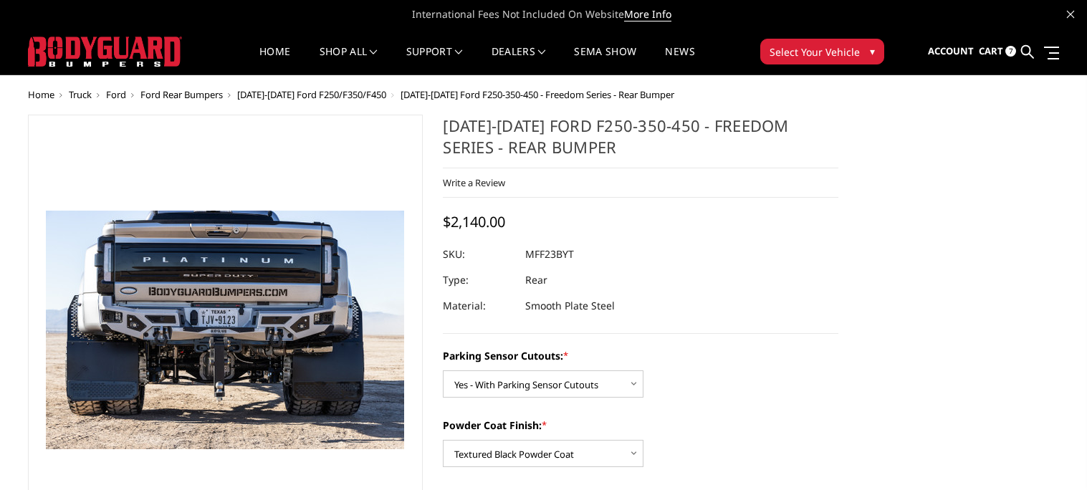
click at [1004, 51] on link "Cart 7" at bounding box center [997, 51] width 37 height 39
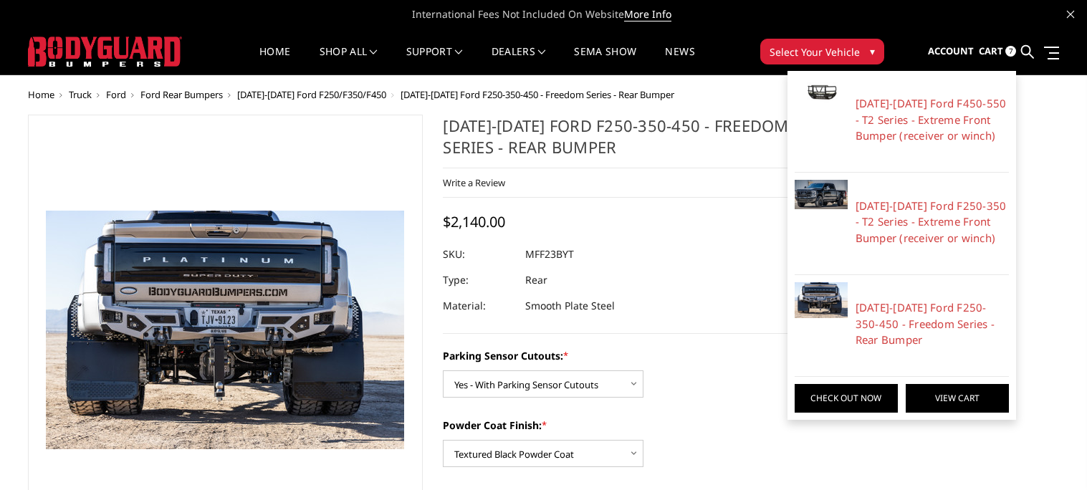
click at [914, 392] on link "View Cart" at bounding box center [957, 398] width 103 height 29
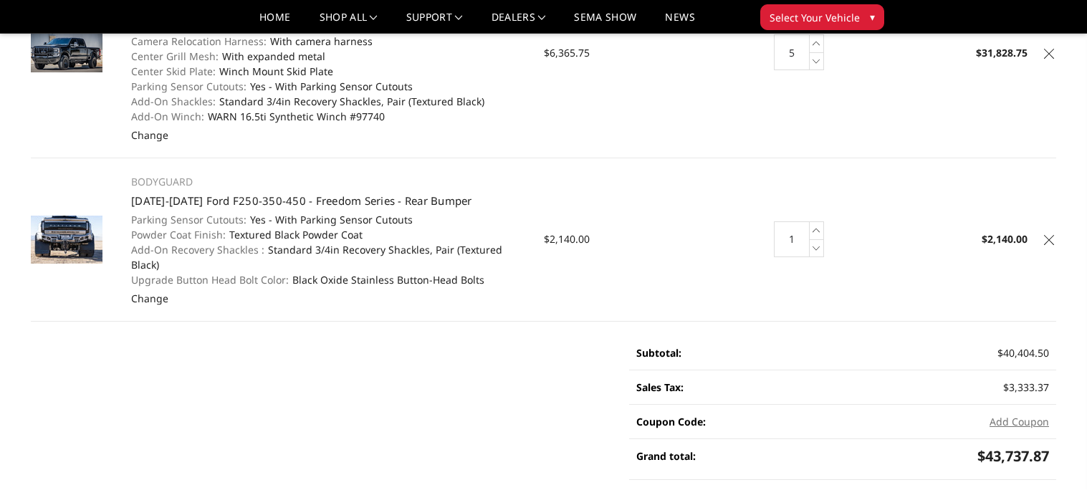
click at [793, 233] on input "1" at bounding box center [792, 239] width 36 height 36
type input "5"
click at [424, 393] on main "Your Cart (7 items) Product Details Price Quantity Total BODYGUARD [DATE]-[DATE…" at bounding box center [543, 147] width 1047 height 1050
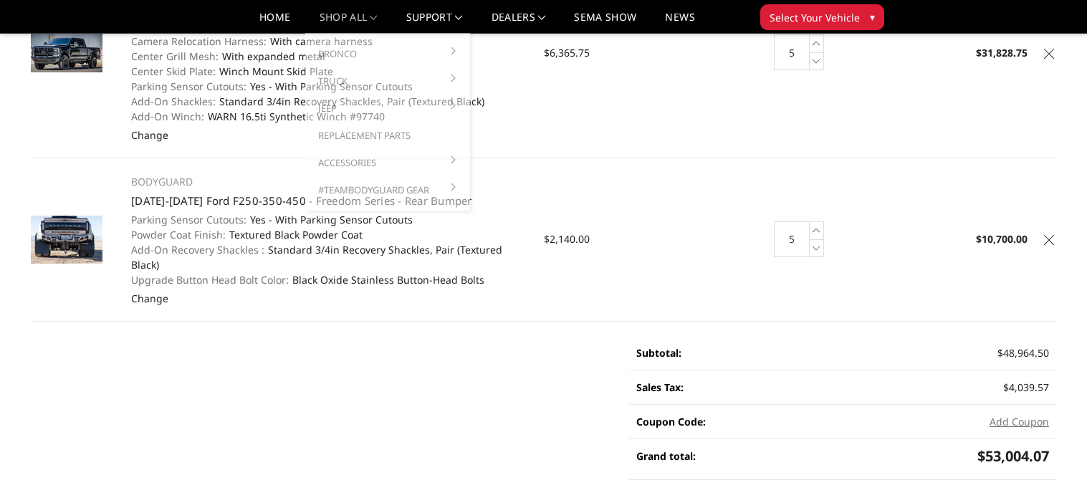
click at [335, 16] on link "shop all" at bounding box center [349, 22] width 58 height 21
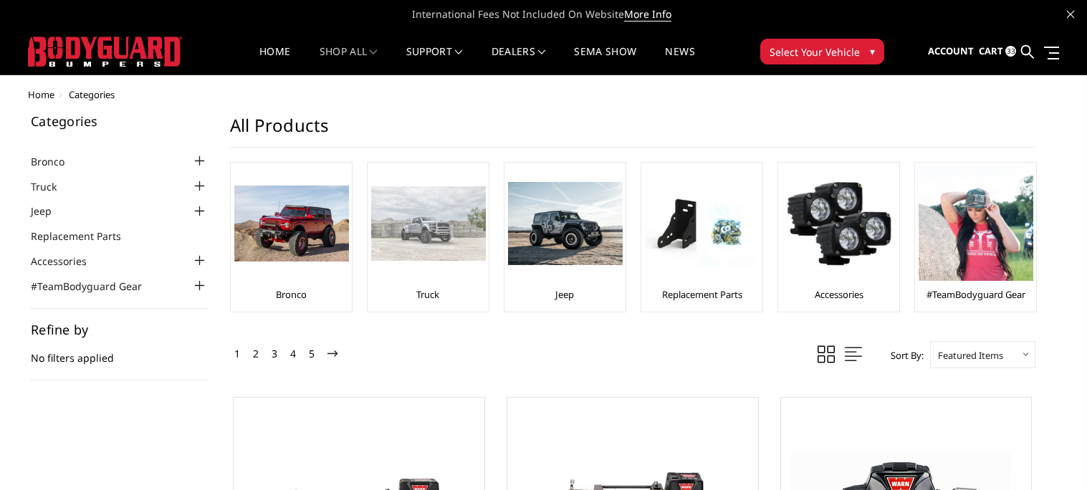
click at [412, 209] on img at bounding box center [428, 223] width 115 height 75
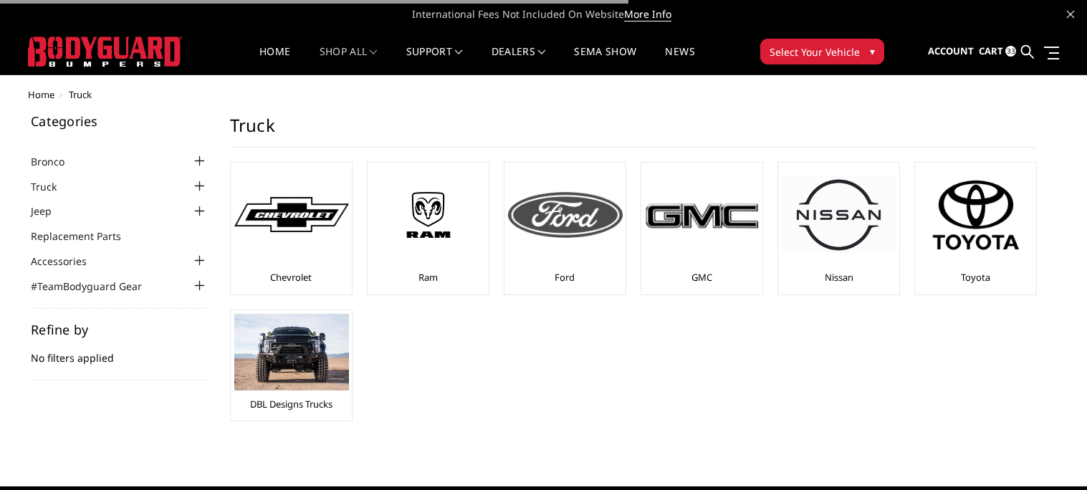
click at [541, 214] on img at bounding box center [565, 215] width 115 height 46
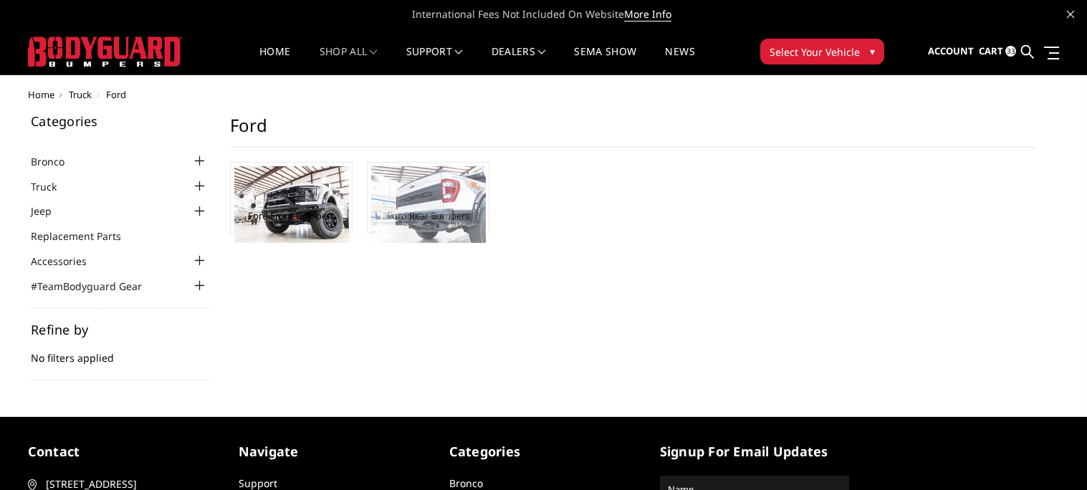
click at [398, 202] on img at bounding box center [428, 204] width 115 height 77
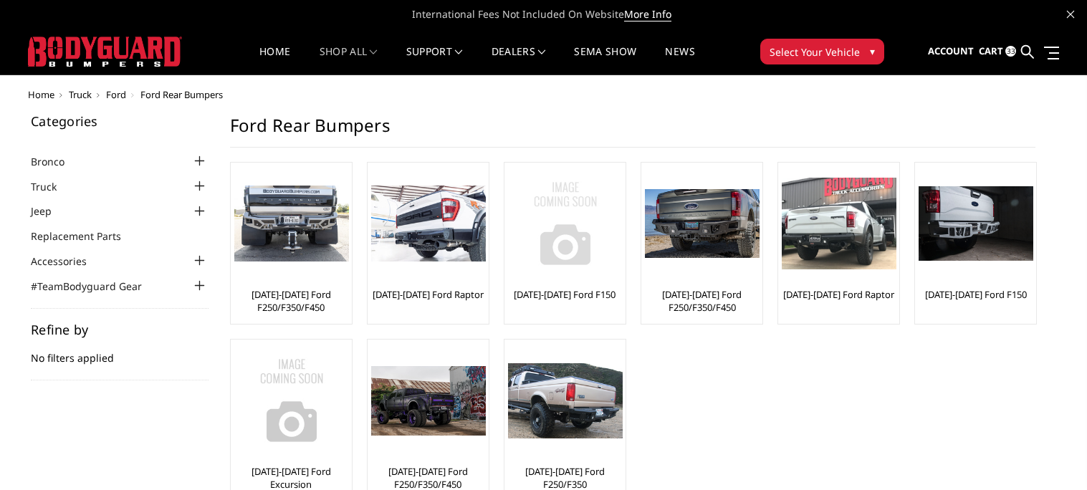
click at [562, 271] on img at bounding box center [565, 223] width 115 height 115
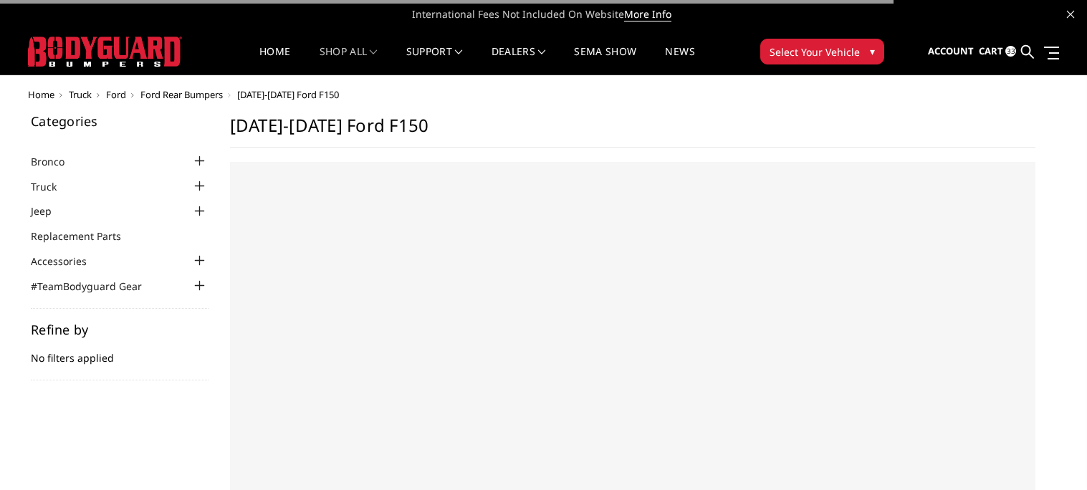
select select "US"
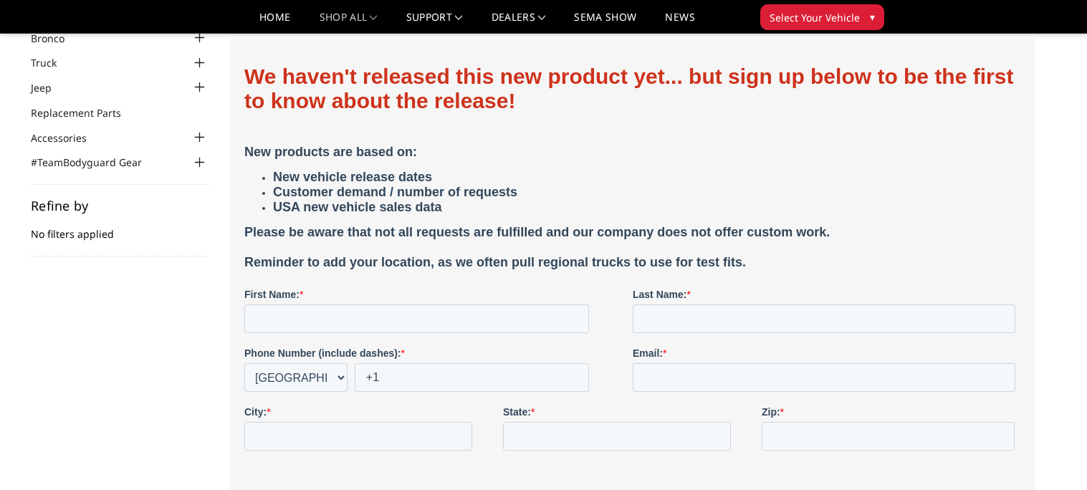
scroll to position [82, 0]
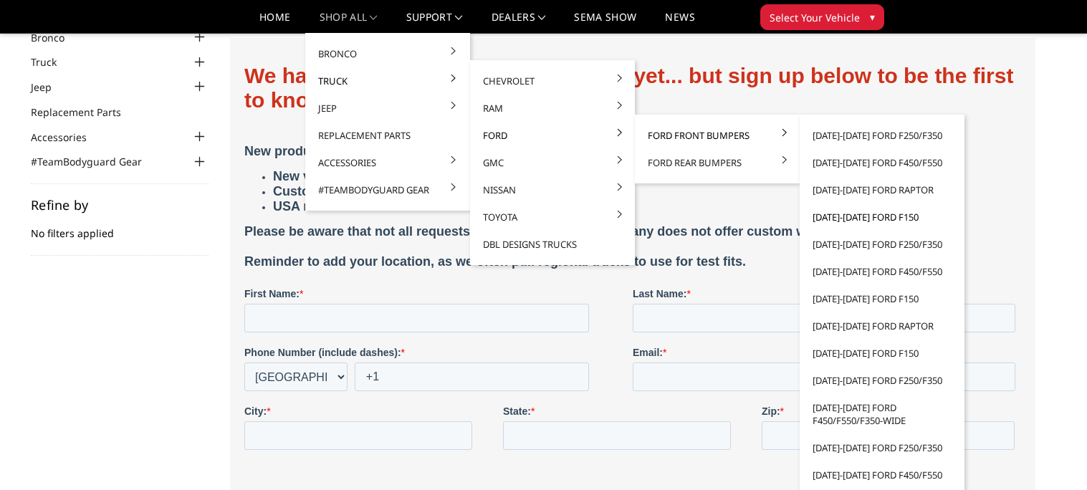
click at [871, 216] on link "[DATE]-[DATE] Ford F150" at bounding box center [882, 217] width 153 height 27
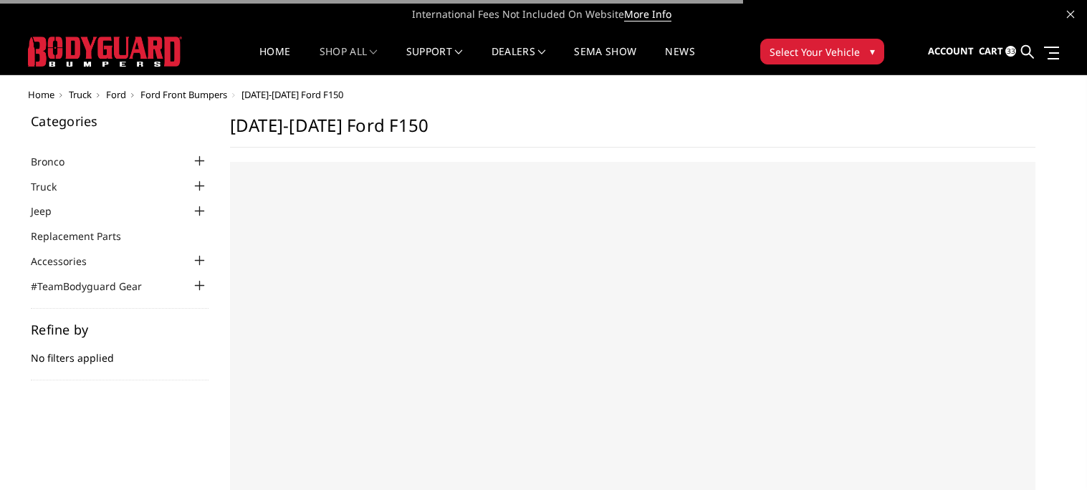
select select "US"
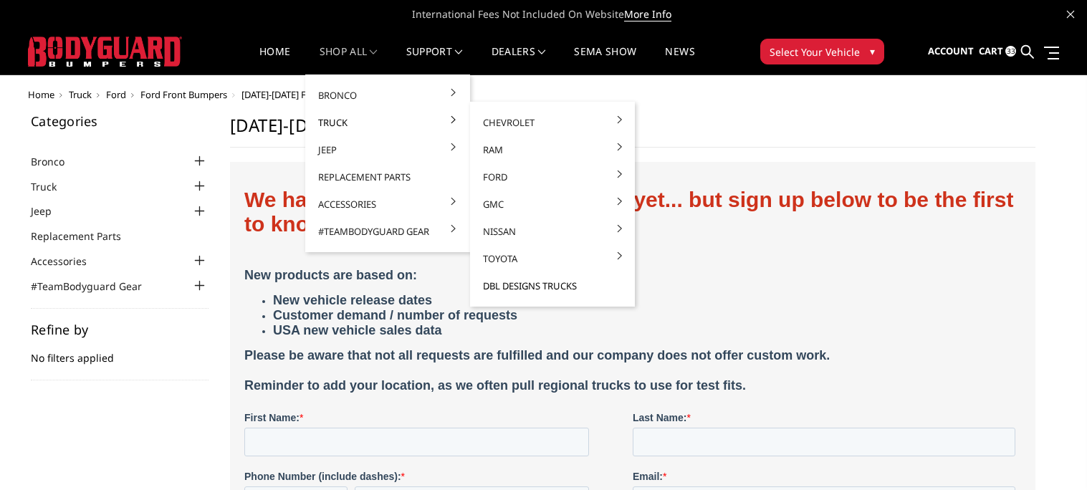
click at [512, 288] on link "DBL Designs Trucks" at bounding box center [552, 285] width 153 height 27
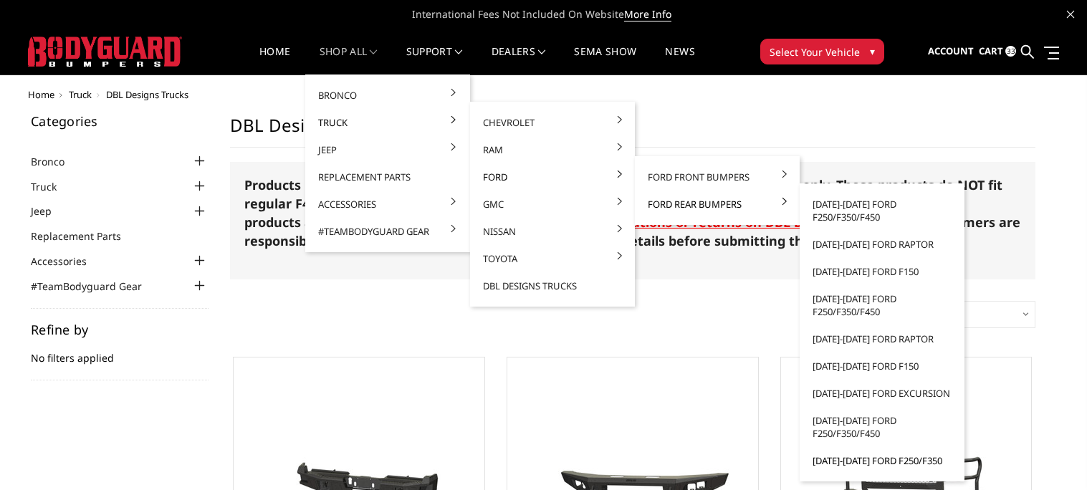
click at [834, 464] on link "[DATE]-[DATE] Ford F250/F350" at bounding box center [882, 460] width 153 height 27
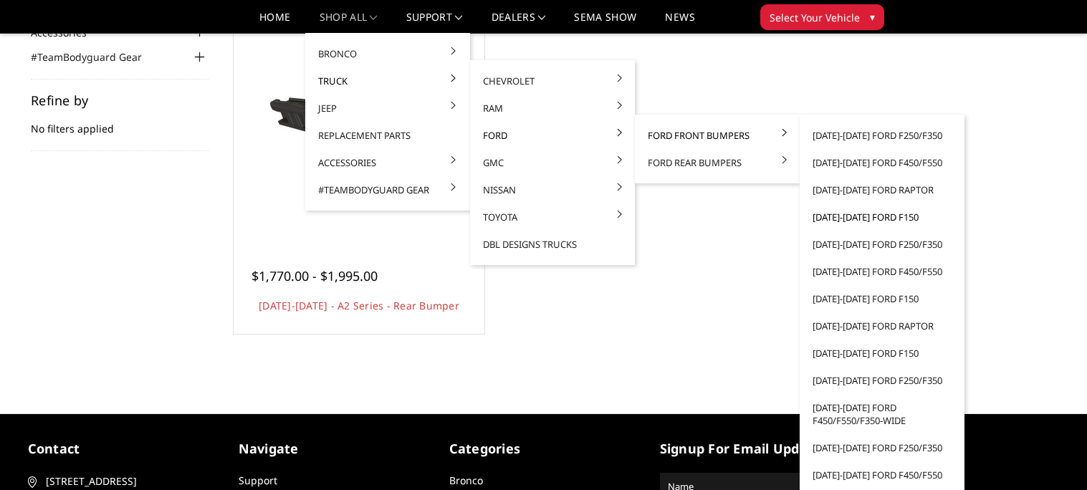
scroll to position [193, 0]
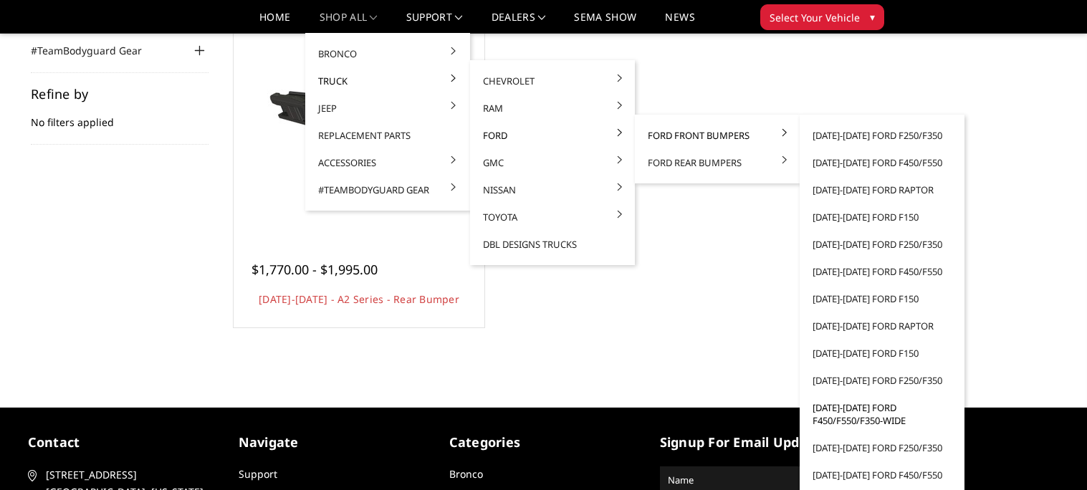
click at [871, 413] on link "[DATE]-[DATE] Ford F450/F550/F350-wide" at bounding box center [882, 414] width 153 height 40
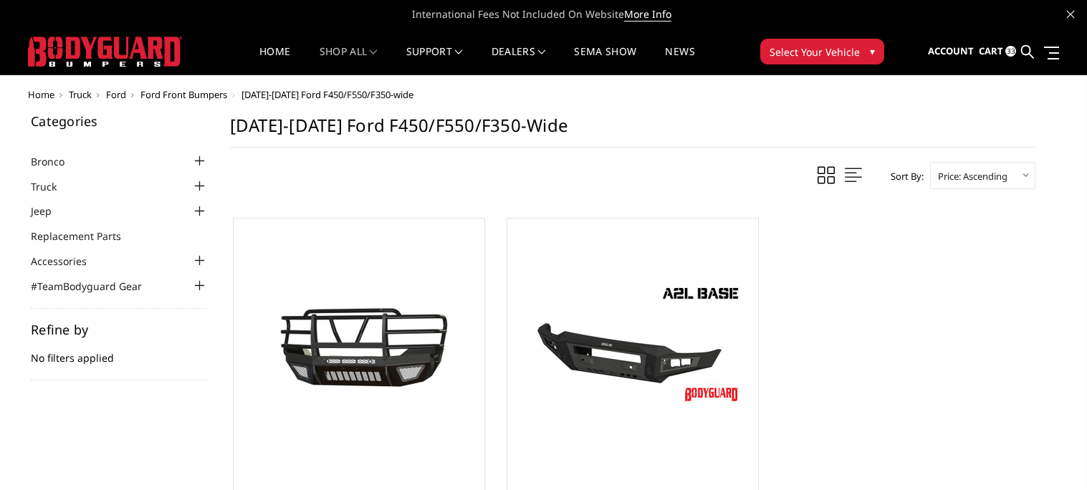
click at [82, 95] on span "Truck" at bounding box center [80, 94] width 23 height 13
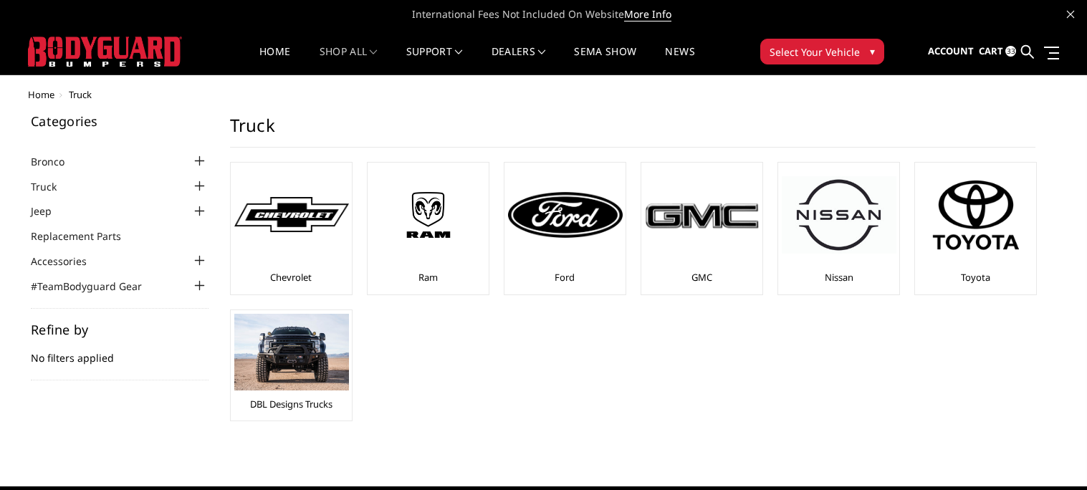
click at [634, 214] on ul "Chevrolet Ram Ford GMC Nissan Toyota" at bounding box center [633, 299] width 834 height 274
click at [611, 221] on img at bounding box center [565, 215] width 115 height 46
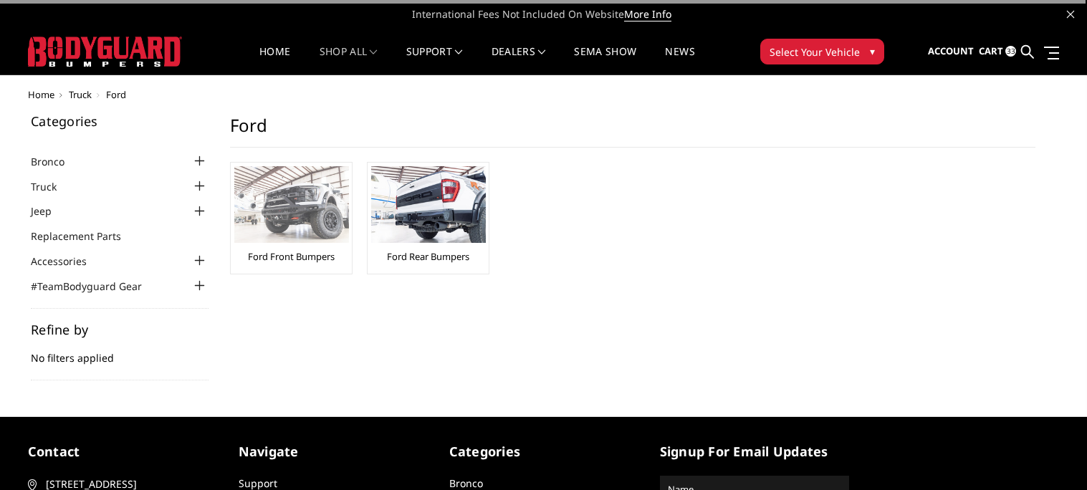
click at [303, 232] on img at bounding box center [291, 204] width 115 height 77
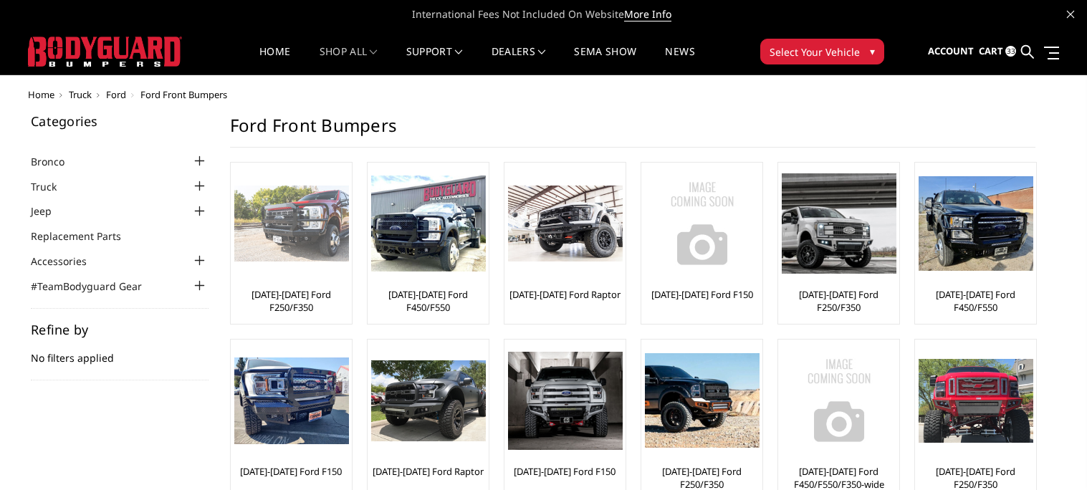
click at [272, 231] on img at bounding box center [291, 224] width 115 height 77
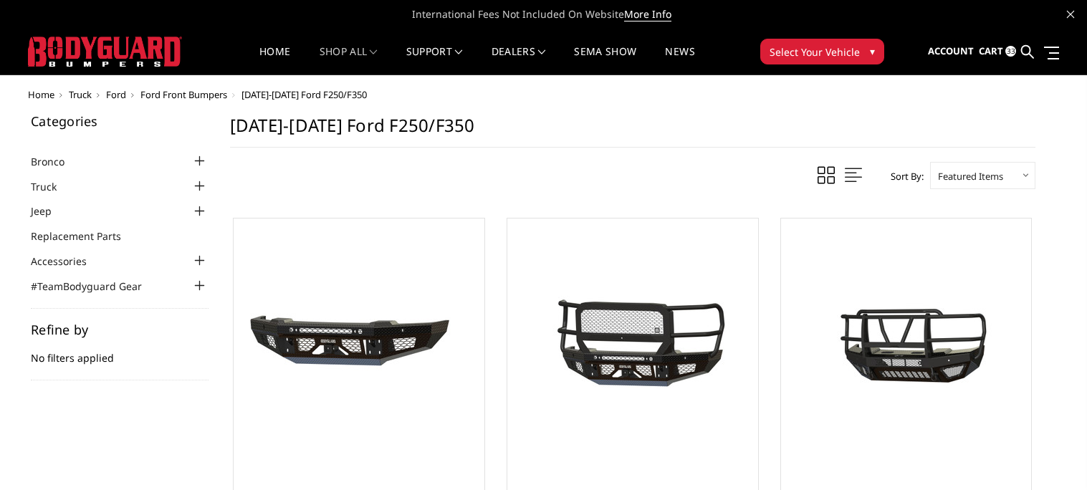
click at [963, 181] on select "Featured Items Newest Items Best Selling A to Z Z to A By Review Price: Ascendi…" at bounding box center [982, 175] width 105 height 27
select select "pricedesc"
click at [930, 162] on select "Featured Items Newest Items Best Selling A to Z Z to A By Review Price: Ascendi…" at bounding box center [982, 175] width 105 height 27
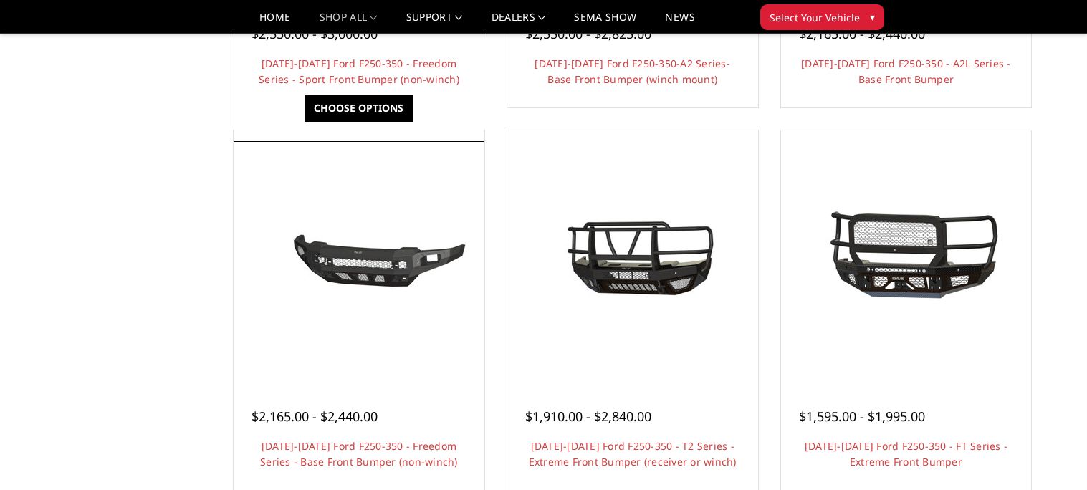
scroll to position [814, 0]
